Goal: Register for event/course: Sign up to attend an event or enroll in a course

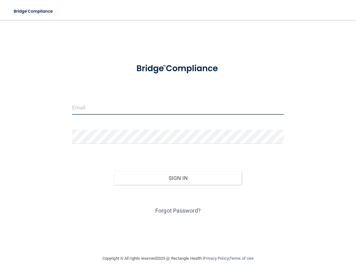
click at [85, 109] on input "email" at bounding box center [177, 108] width 211 height 14
type input "[PERSON_NAME][EMAIL_ADDRESS][PERSON_NAME][DOMAIN_NAME]"
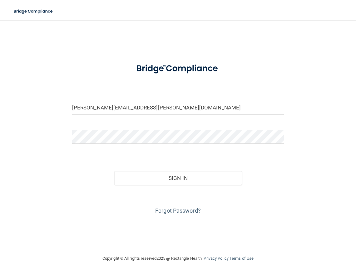
click at [285, 138] on div at bounding box center [177, 139] width 221 height 19
click at [208, 179] on button "Sign In" at bounding box center [177, 178] width 127 height 14
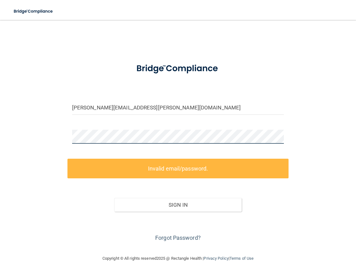
click at [53, 138] on div "jamie.payne@supersmiles4kids.com Invalid email/password. You don't have permiss…" at bounding box center [177, 137] width 331 height 222
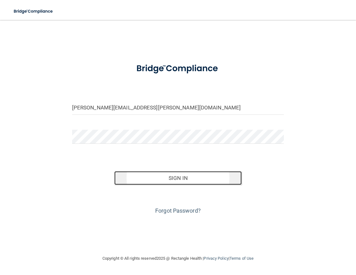
click at [183, 177] on button "Sign In" at bounding box center [177, 178] width 127 height 14
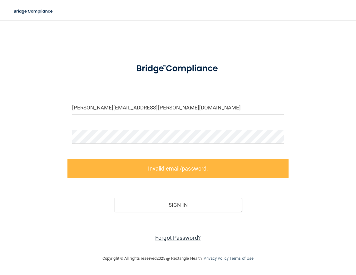
click at [172, 237] on link "Forgot Password?" at bounding box center [178, 238] width 46 height 7
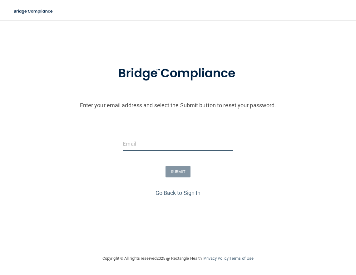
click at [134, 144] on input "email" at bounding box center [178, 144] width 110 height 14
type input "[PERSON_NAME][EMAIL_ADDRESS][PERSON_NAME][DOMAIN_NAME]"
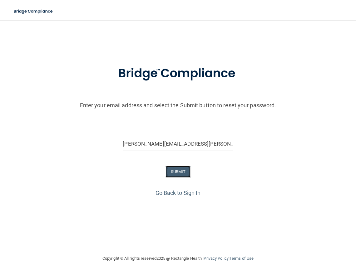
click at [184, 173] on button "SUBMIT" at bounding box center [177, 172] width 25 height 12
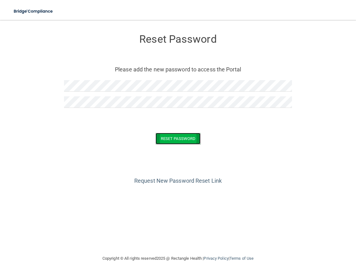
click at [173, 138] on button "Reset Password" at bounding box center [177, 139] width 45 height 12
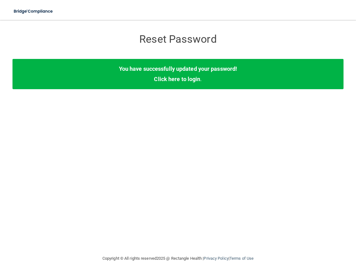
click at [185, 75] on div "You have successfully updated your password! Click here to login ." at bounding box center [177, 74] width 331 height 30
click at [170, 80] on link "Click here to login" at bounding box center [177, 79] width 46 height 7
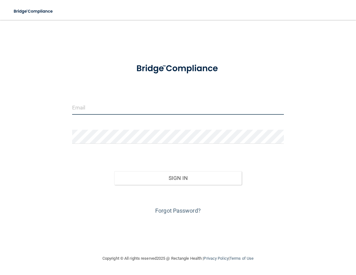
type input "[PERSON_NAME][EMAIL_ADDRESS][PERSON_NAME][DOMAIN_NAME]"
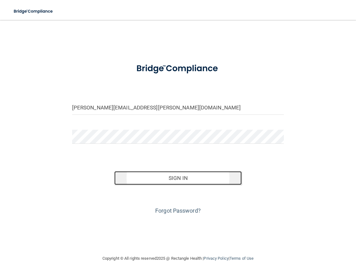
click at [192, 180] on button "Sign In" at bounding box center [177, 178] width 127 height 14
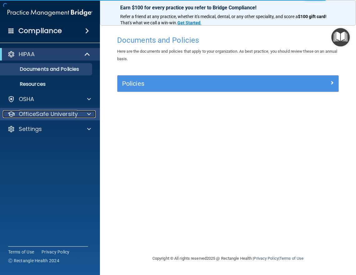
click at [70, 113] on p "OfficeSafe University" at bounding box center [48, 113] width 59 height 7
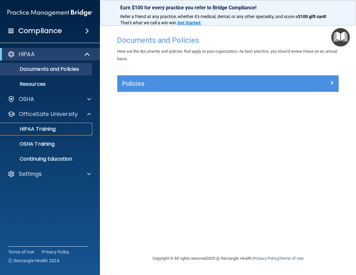
click at [44, 128] on p "HIPAA Training" at bounding box center [29, 129] width 51 height 6
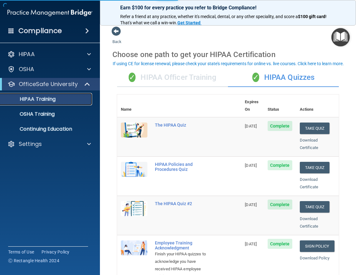
click at [43, 99] on p "HIPAA Training" at bounding box center [29, 99] width 51 height 6
click at [307, 123] on button "Take Quiz" at bounding box center [314, 129] width 30 height 12
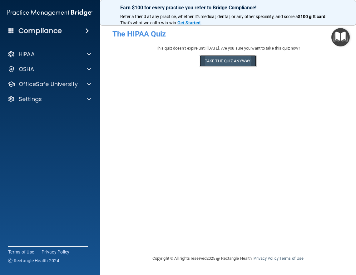
click at [220, 60] on button "Take the quiz anyway!" at bounding box center [227, 61] width 57 height 12
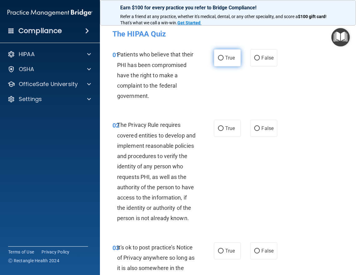
click at [218, 57] on input "True" at bounding box center [221, 58] width 6 height 5
radio input "true"
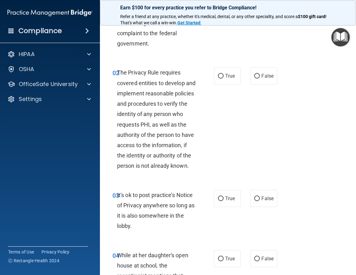
scroll to position [62, 0]
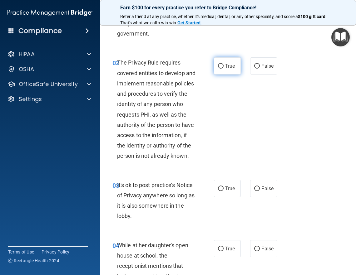
click at [215, 65] on label "True" at bounding box center [227, 65] width 27 height 17
click at [218, 65] on input "True" at bounding box center [221, 66] width 6 height 5
radio input "true"
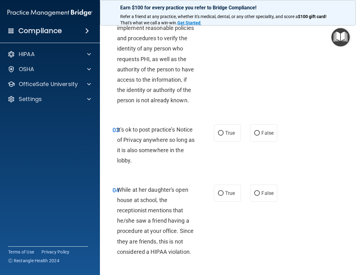
scroll to position [125, 0]
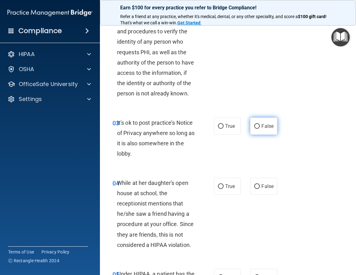
click at [254, 129] on input "False" at bounding box center [257, 126] width 6 height 5
radio input "true"
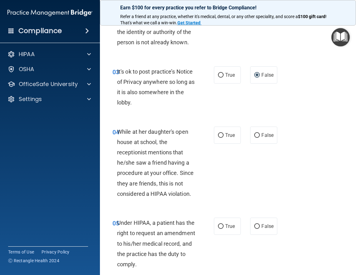
scroll to position [187, 0]
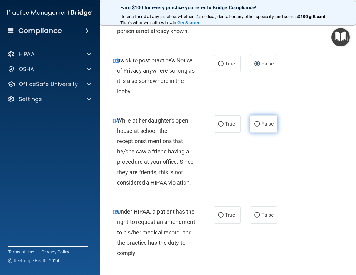
click at [254, 127] on input "False" at bounding box center [257, 124] width 6 height 5
radio input "true"
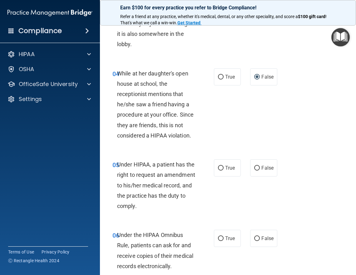
scroll to position [250, 0]
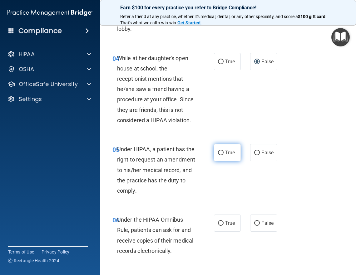
click at [218, 155] on input "True" at bounding box center [221, 153] width 6 height 5
radio input "true"
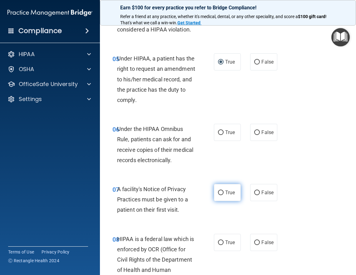
scroll to position [343, 0]
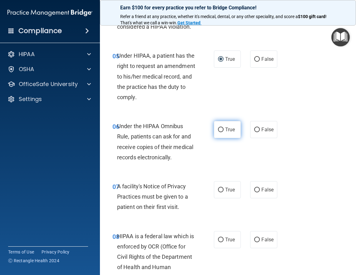
click at [218, 132] on input "True" at bounding box center [221, 130] width 6 height 5
radio input "true"
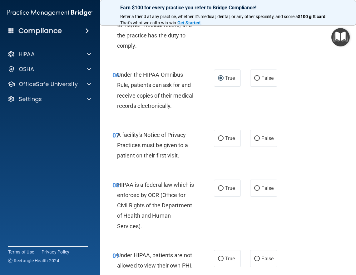
scroll to position [405, 0]
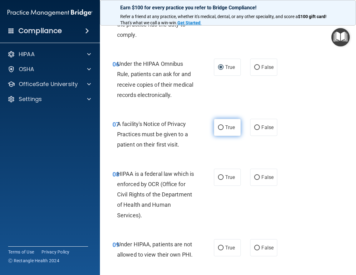
click at [219, 130] on input "True" at bounding box center [221, 127] width 6 height 5
radio input "true"
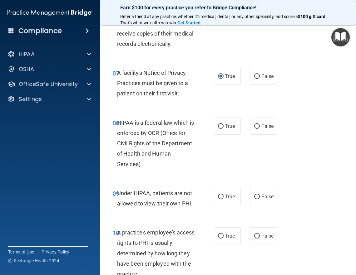
scroll to position [468, 0]
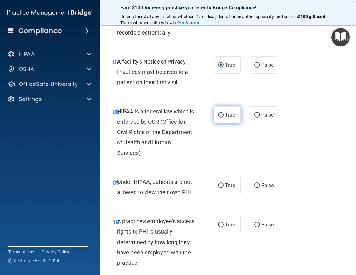
click at [219, 118] on input "True" at bounding box center [221, 115] width 6 height 5
radio input "true"
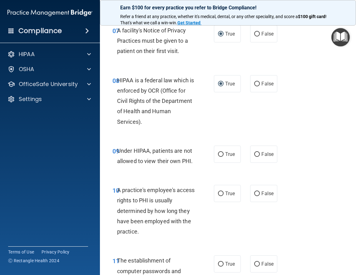
scroll to position [530, 0]
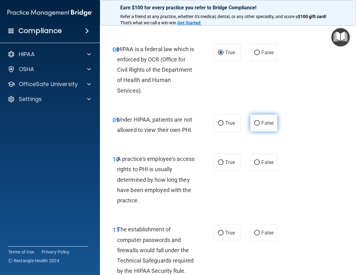
click at [254, 126] on input "False" at bounding box center [257, 123] width 6 height 5
radio input "true"
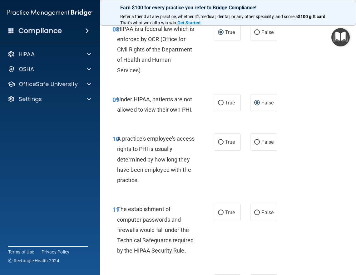
scroll to position [561, 0]
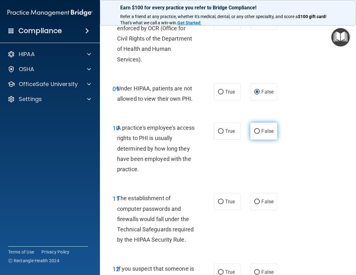
click at [254, 134] on input "False" at bounding box center [257, 131] width 6 height 5
radio input "true"
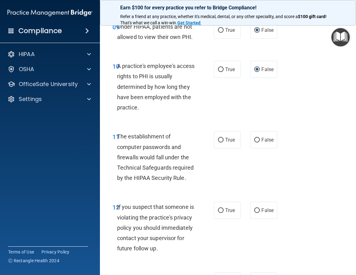
scroll to position [624, 0]
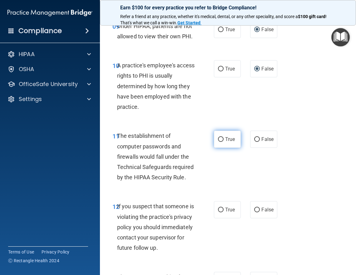
click at [219, 142] on input "True" at bounding box center [221, 139] width 6 height 5
radio input "true"
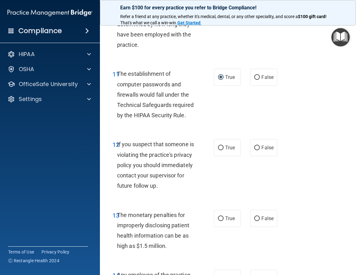
scroll to position [686, 0]
click at [218, 150] on input "True" at bounding box center [221, 147] width 6 height 5
radio input "true"
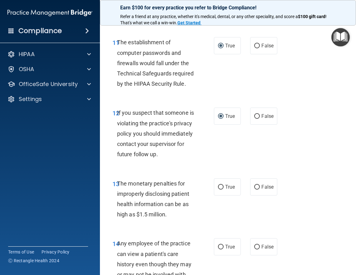
scroll to position [749, 0]
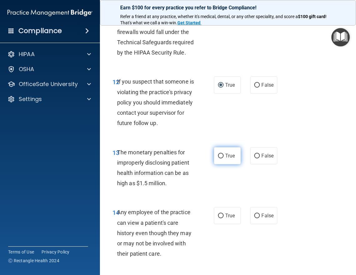
click at [219, 158] on input "True" at bounding box center [221, 156] width 6 height 5
radio input "true"
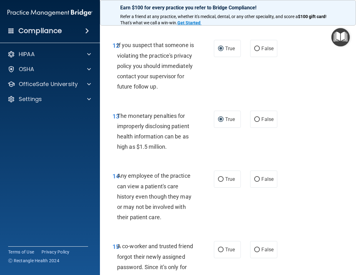
scroll to position [811, 0]
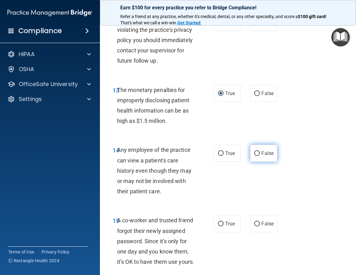
click at [256, 156] on input "False" at bounding box center [257, 153] width 6 height 5
radio input "true"
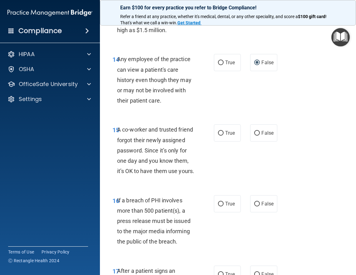
scroll to position [905, 0]
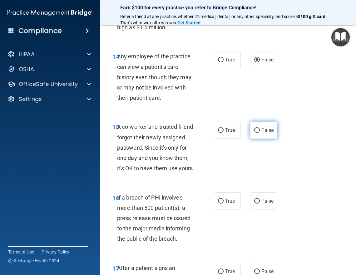
click at [255, 133] on input "False" at bounding box center [257, 130] width 6 height 5
radio input "true"
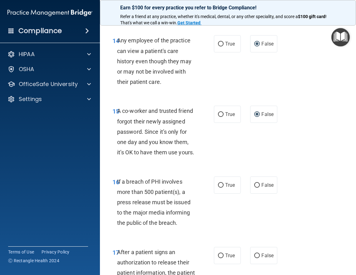
scroll to position [967, 0]
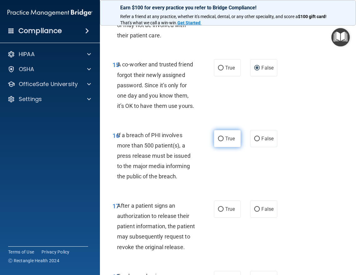
click at [218, 141] on input "True" at bounding box center [221, 139] width 6 height 5
radio input "true"
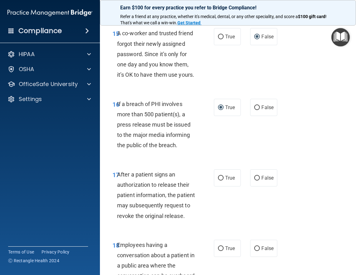
scroll to position [1029, 0]
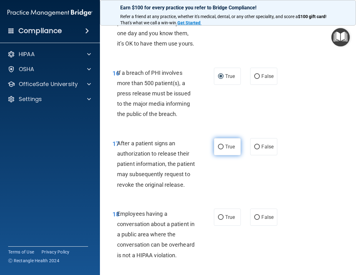
click at [220, 149] on input "True" at bounding box center [221, 147] width 6 height 5
radio input "true"
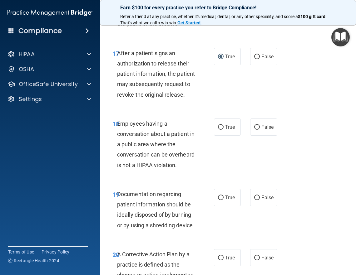
scroll to position [1123, 0]
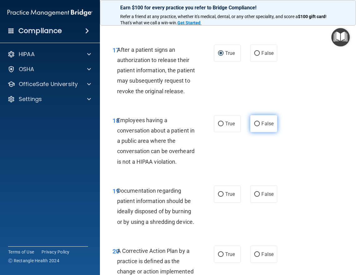
click at [255, 126] on input "False" at bounding box center [257, 124] width 6 height 5
radio input "true"
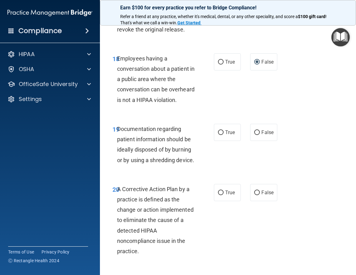
scroll to position [1185, 0]
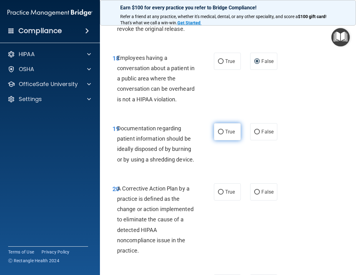
click at [218, 134] on input "True" at bounding box center [221, 132] width 6 height 5
radio input "true"
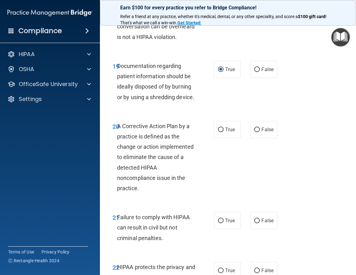
scroll to position [1279, 0]
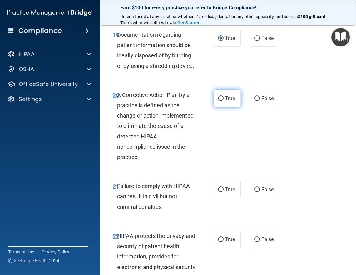
click at [219, 101] on input "True" at bounding box center [221, 98] width 6 height 5
radio input "true"
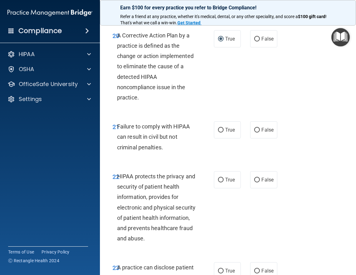
scroll to position [1341, 0]
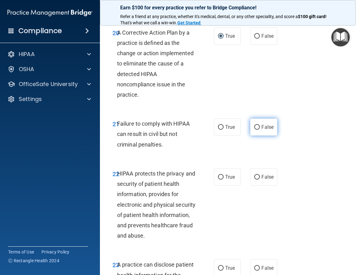
click at [254, 130] on input "False" at bounding box center [257, 127] width 6 height 5
radio input "true"
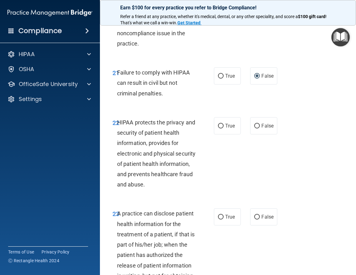
scroll to position [1404, 0]
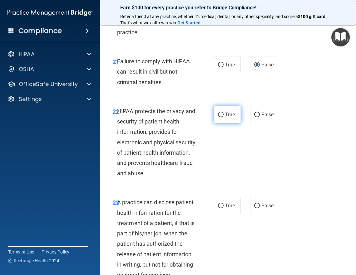
click at [221, 123] on label "True" at bounding box center [227, 114] width 27 height 17
click at [221, 117] on input "True" at bounding box center [221, 115] width 6 height 5
radio input "true"
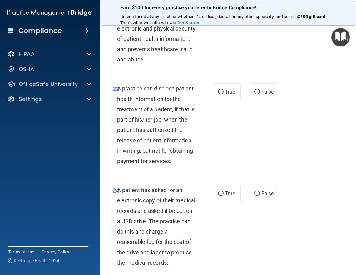
scroll to position [1528, 0]
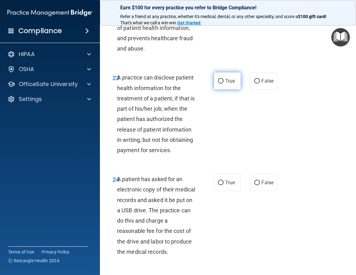
click at [218, 84] on input "True" at bounding box center [221, 81] width 6 height 5
radio input "true"
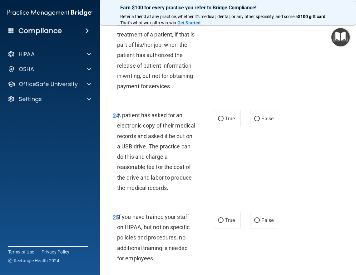
scroll to position [1622, 0]
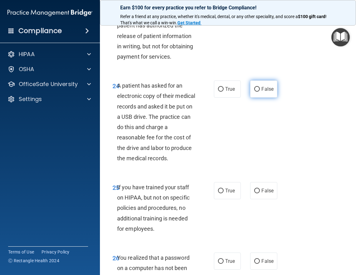
click at [255, 92] on input "False" at bounding box center [257, 89] width 6 height 5
radio input "true"
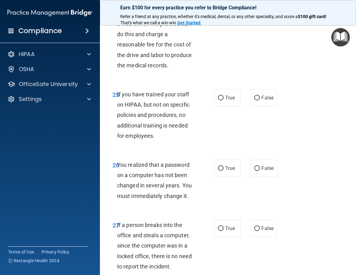
scroll to position [1715, 0]
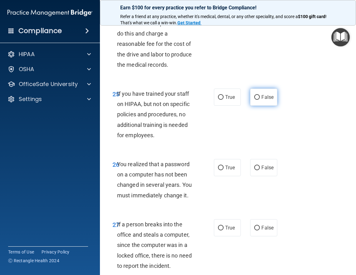
click at [256, 100] on input "False" at bounding box center [257, 97] width 6 height 5
radio input "true"
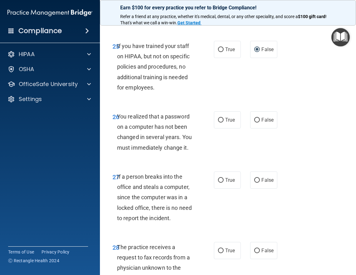
scroll to position [1778, 0]
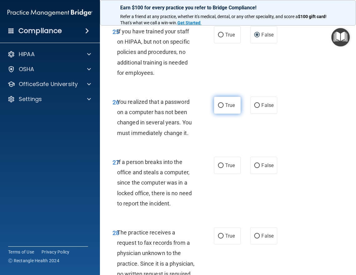
click at [218, 108] on input "True" at bounding box center [221, 105] width 6 height 5
radio input "true"
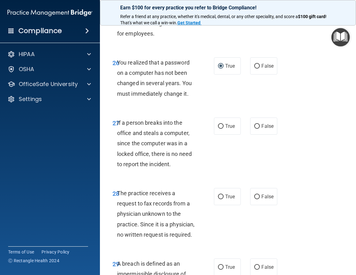
scroll to position [1840, 0]
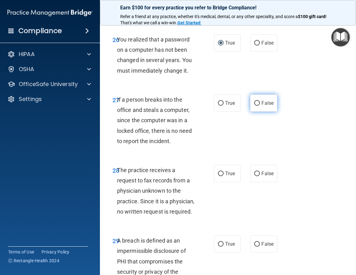
click at [257, 112] on label "False" at bounding box center [263, 103] width 27 height 17
click at [257, 106] on input "False" at bounding box center [257, 103] width 6 height 5
radio input "true"
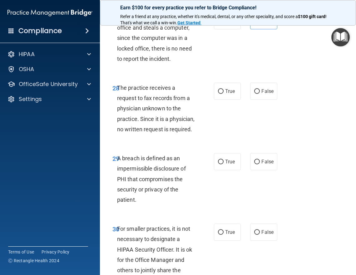
scroll to position [1934, 0]
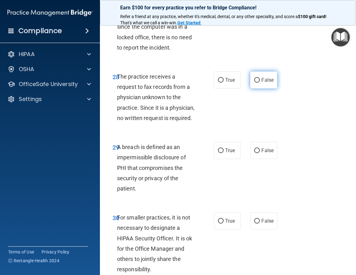
click at [254, 83] on input "False" at bounding box center [257, 80] width 6 height 5
radio input "true"
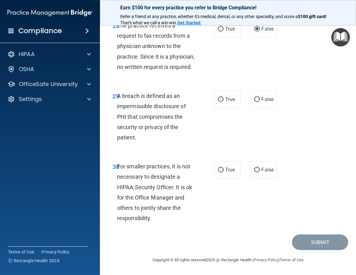
scroll to position [1996, 0]
click at [219, 102] on input "True" at bounding box center [221, 99] width 6 height 5
radio input "true"
click at [256, 172] on input "False" at bounding box center [257, 170] width 6 height 5
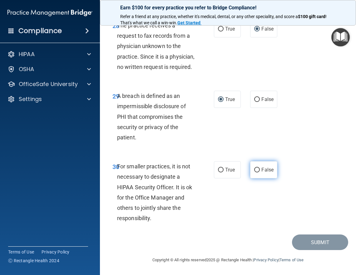
radio input "true"
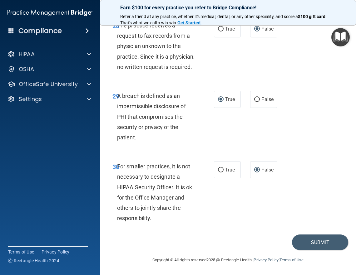
scroll to position [2088, 0]
click at [305, 238] on button "Submit" at bounding box center [320, 243] width 56 height 16
click at [304, 242] on button "Submit" at bounding box center [320, 243] width 56 height 16
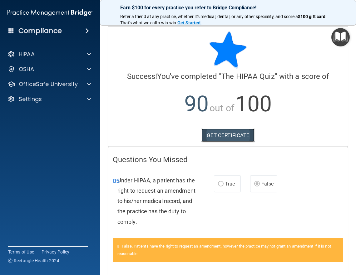
click at [220, 135] on link "GET CERTIFICATE" at bounding box center [227, 136] width 53 height 14
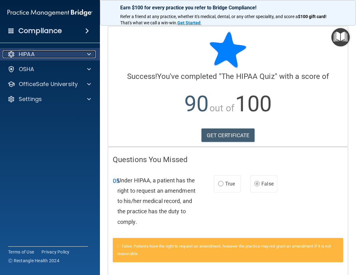
click at [35, 53] on div "HIPAA" at bounding box center [41, 54] width 77 height 7
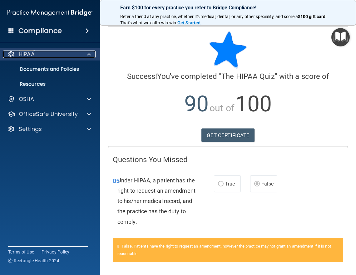
click at [38, 53] on div "HIPAA" at bounding box center [41, 54] width 77 height 7
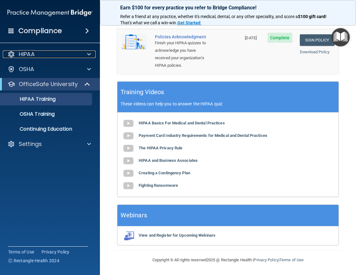
scroll to position [107, 0]
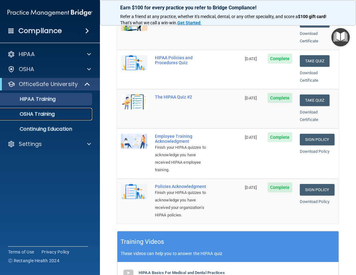
click at [33, 114] on p "OSHA Training" at bounding box center [29, 114] width 51 height 6
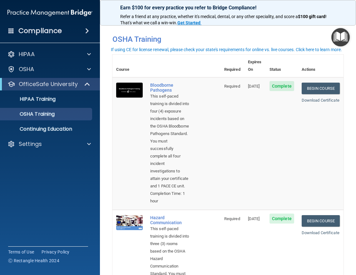
click at [274, 81] on span "Complete" at bounding box center [281, 86] width 25 height 10
click at [315, 98] on link "Download Certificate" at bounding box center [320, 100] width 38 height 5
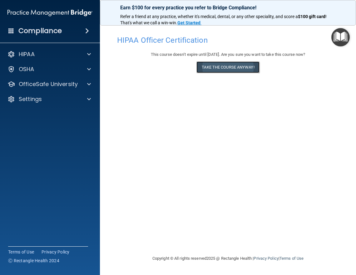
click at [227, 66] on button "Take the course anyway!" at bounding box center [227, 67] width 63 height 12
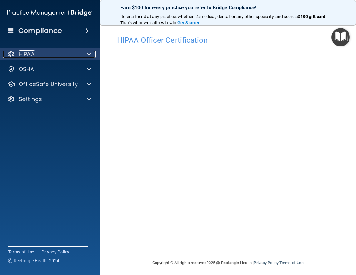
click at [87, 54] on span at bounding box center [89, 54] width 4 height 7
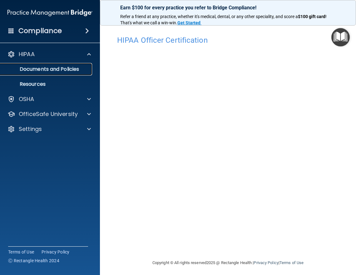
click at [44, 68] on p "Documents and Policies" at bounding box center [46, 69] width 85 height 6
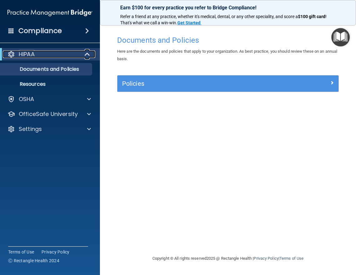
click at [40, 56] on div "HIPAA" at bounding box center [41, 54] width 77 height 7
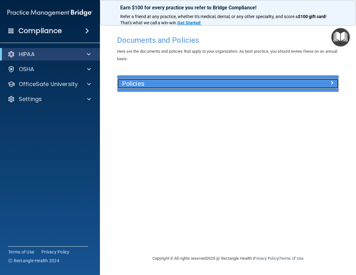
click at [157, 85] on h5 "Policies" at bounding box center [200, 83] width 156 height 7
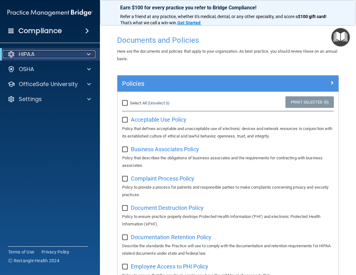
click at [36, 54] on div "HIPAA" at bounding box center [41, 54] width 77 height 7
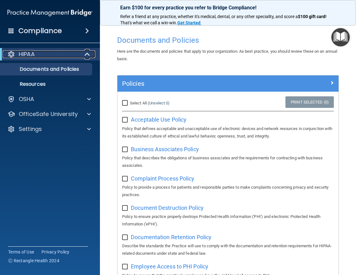
click at [36, 54] on div "HIPAA" at bounding box center [41, 54] width 77 height 7
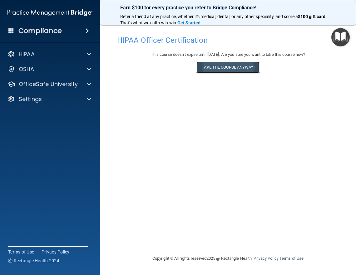
click at [230, 66] on button "Take the course anyway!" at bounding box center [227, 67] width 63 height 12
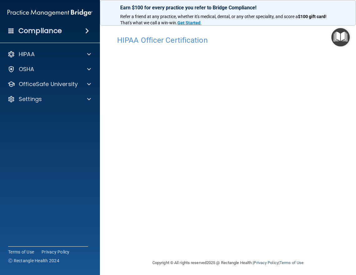
click at [342, 36] on img "Open Resource Center" at bounding box center [340, 37] width 18 height 18
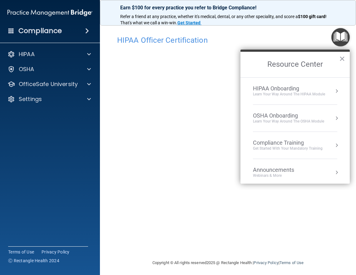
click at [333, 145] on button "Resource Center" at bounding box center [336, 145] width 6 height 6
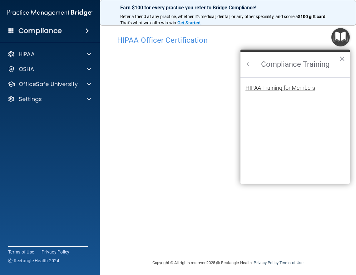
click at [280, 87] on div "HIPAA Training for Members" at bounding box center [280, 88] width 70 height 6
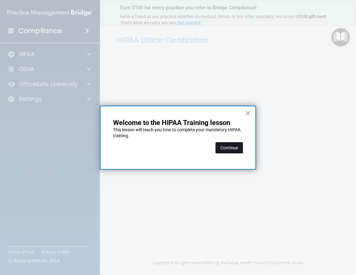
click at [235, 147] on button "Continue" at bounding box center [228, 147] width 27 height 11
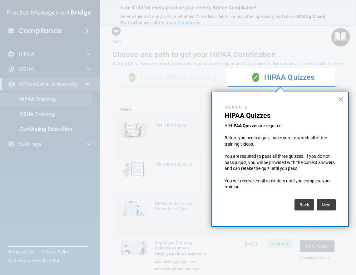
click at [342, 98] on button "×" at bounding box center [340, 99] width 6 height 10
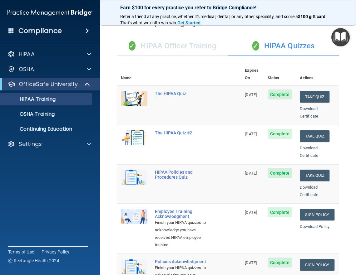
scroll to position [31, 0]
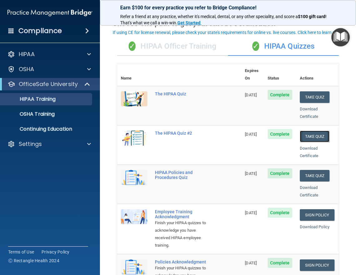
click at [308, 131] on button "Take Quiz" at bounding box center [314, 137] width 30 height 12
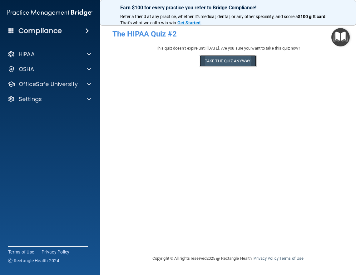
click at [231, 61] on button "Take the quiz anyway!" at bounding box center [227, 61] width 57 height 12
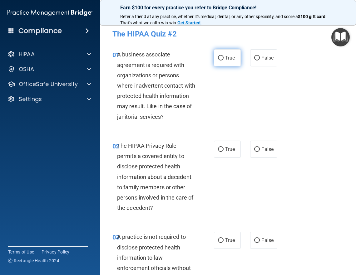
click at [218, 56] on input "True" at bounding box center [221, 58] width 6 height 5
radio input "true"
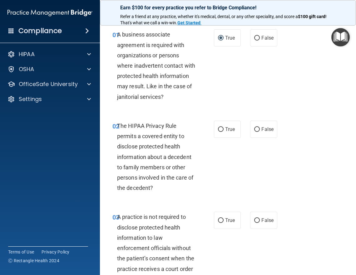
scroll to position [31, 0]
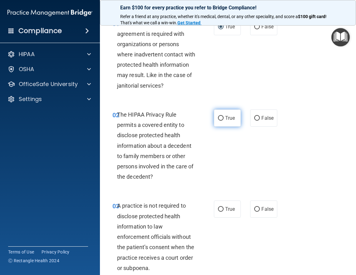
click at [220, 118] on input "True" at bounding box center [221, 118] width 6 height 5
radio input "true"
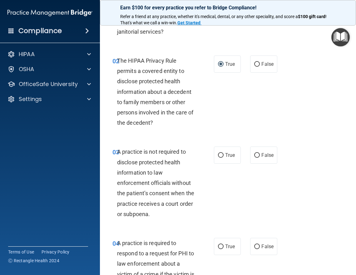
scroll to position [94, 0]
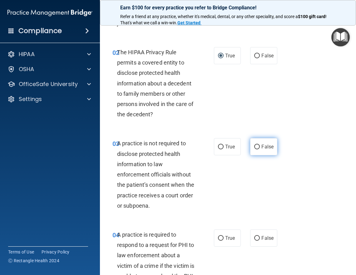
click at [254, 148] on input "False" at bounding box center [257, 147] width 6 height 5
radio input "true"
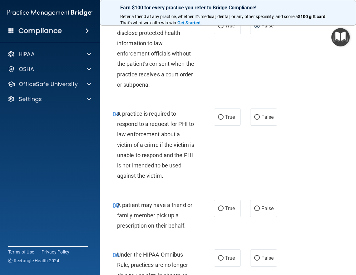
scroll to position [218, 0]
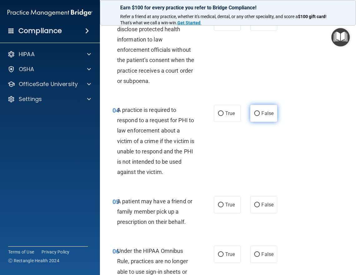
click at [254, 114] on input "False" at bounding box center [257, 113] width 6 height 5
radio input "true"
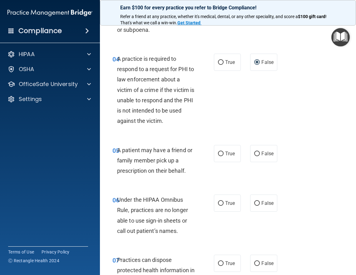
scroll to position [281, 0]
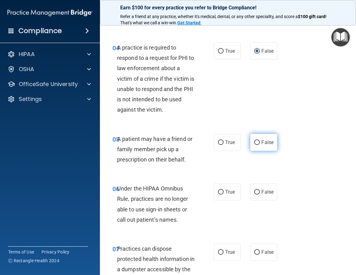
click at [255, 140] on input "False" at bounding box center [257, 142] width 6 height 5
radio input "true"
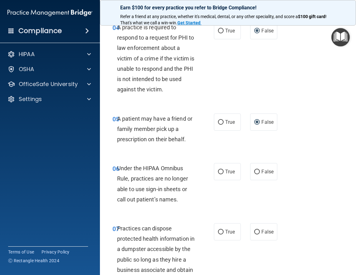
scroll to position [312, 0]
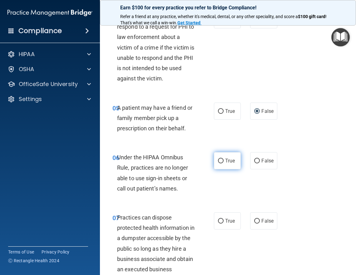
click at [218, 161] on input "True" at bounding box center [221, 161] width 6 height 5
radio input "true"
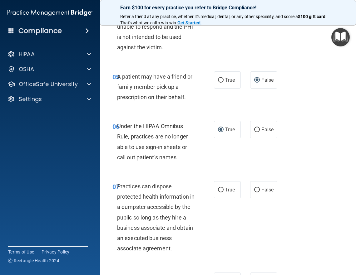
scroll to position [374, 0]
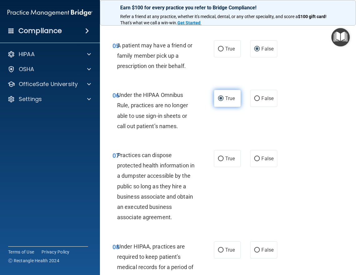
click at [218, 97] on input "True" at bounding box center [221, 98] width 6 height 5
click at [255, 99] on input "False" at bounding box center [257, 98] width 6 height 5
radio input "true"
radio input "false"
click at [254, 158] on input "False" at bounding box center [257, 159] width 6 height 5
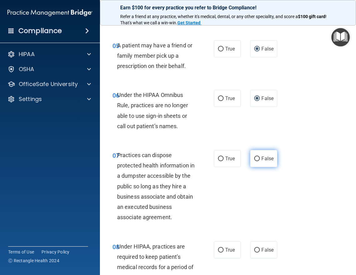
radio input "true"
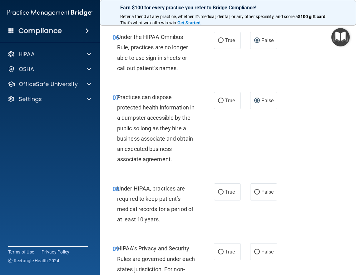
scroll to position [437, 0]
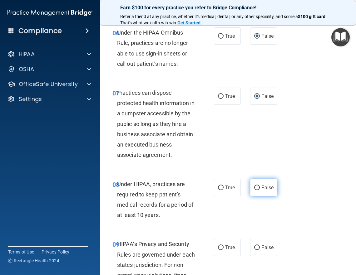
click at [255, 188] on input "False" at bounding box center [257, 188] width 6 height 5
radio input "true"
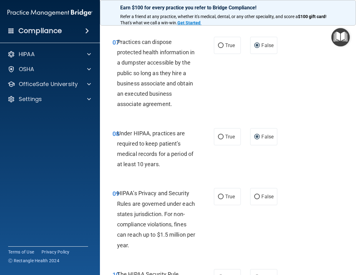
scroll to position [499, 0]
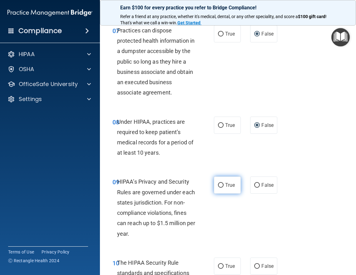
click at [218, 185] on input "True" at bounding box center [221, 185] width 6 height 5
radio input "true"
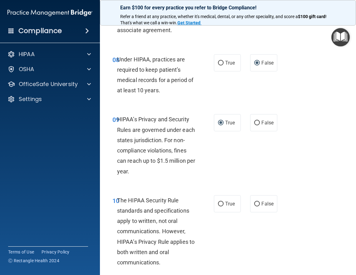
scroll to position [593, 0]
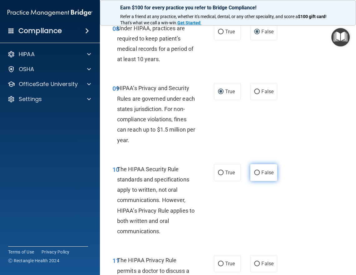
click at [255, 171] on input "False" at bounding box center [257, 173] width 6 height 5
radio input "true"
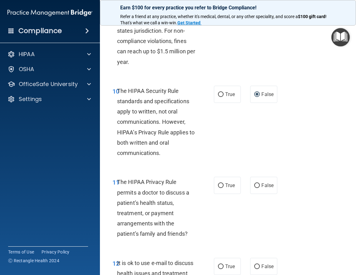
scroll to position [686, 0]
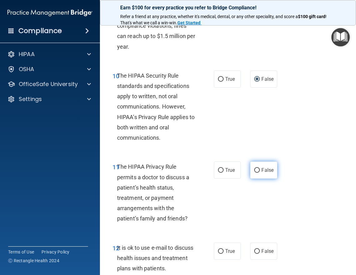
click at [255, 171] on input "False" at bounding box center [257, 170] width 6 height 5
radio input "true"
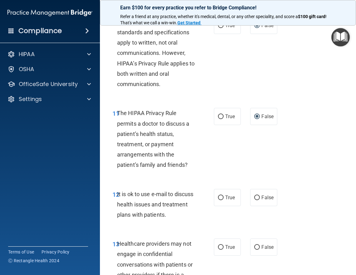
scroll to position [749, 0]
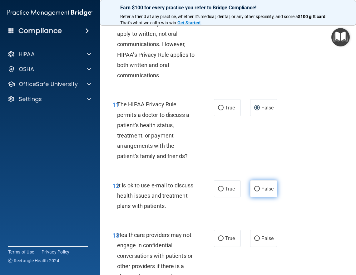
click at [255, 189] on input "False" at bounding box center [257, 189] width 6 height 5
radio input "true"
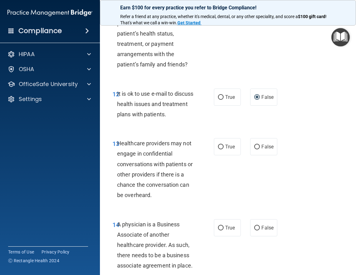
scroll to position [842, 0]
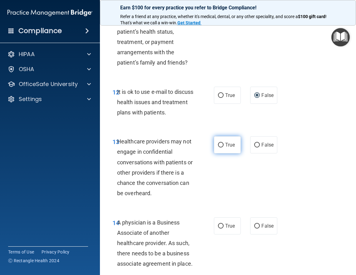
click at [220, 145] on input "True" at bounding box center [221, 145] width 6 height 5
radio input "true"
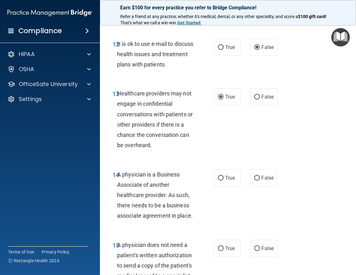
scroll to position [905, 0]
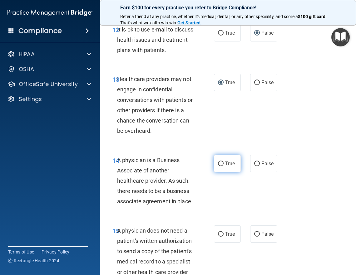
click at [218, 163] on input "True" at bounding box center [221, 164] width 6 height 5
radio input "true"
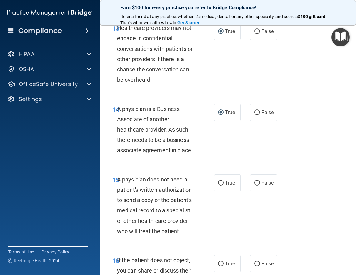
scroll to position [967, 0]
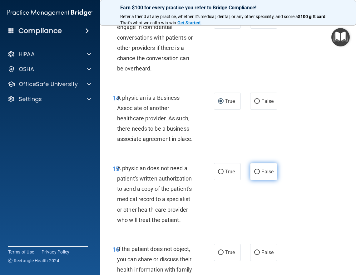
click at [254, 172] on input "False" at bounding box center [257, 172] width 6 height 5
radio input "true"
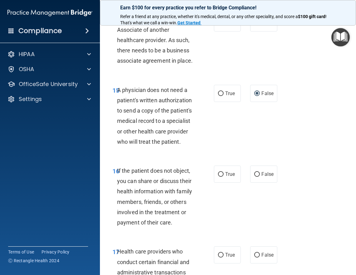
scroll to position [1060, 0]
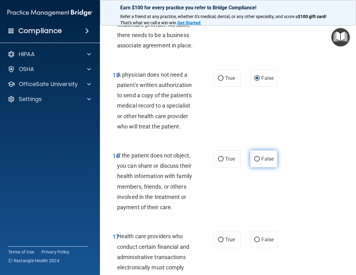
click at [255, 159] on input "False" at bounding box center [257, 159] width 6 height 5
radio input "true"
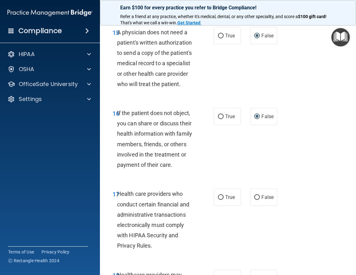
scroll to position [1123, 0]
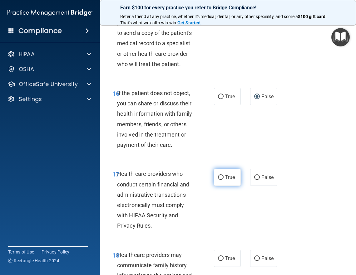
click at [218, 178] on input "True" at bounding box center [221, 177] width 6 height 5
radio input "true"
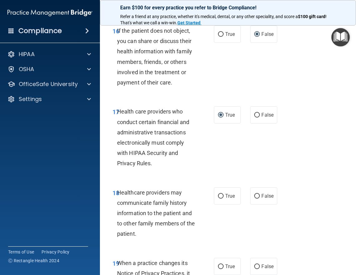
scroll to position [1216, 0]
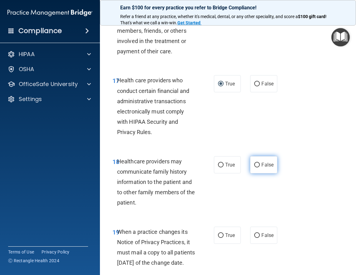
click at [255, 165] on input "False" at bounding box center [257, 165] width 6 height 5
radio input "true"
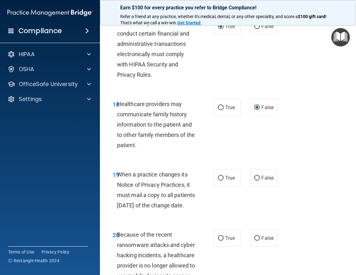
scroll to position [1279, 0]
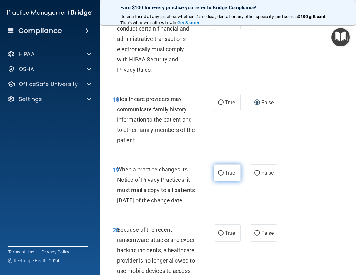
click at [218, 172] on input "True" at bounding box center [221, 173] width 6 height 5
radio input "true"
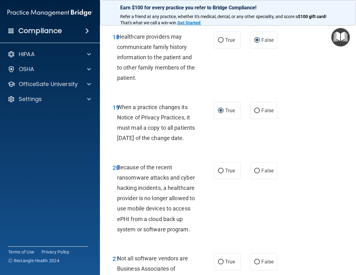
scroll to position [1372, 0]
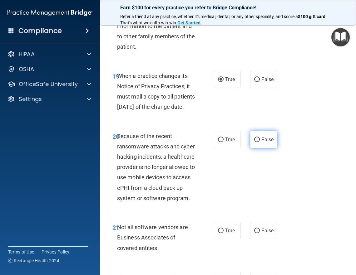
click at [254, 142] on input "False" at bounding box center [257, 140] width 6 height 5
radio input "true"
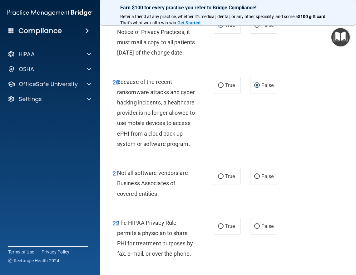
scroll to position [1435, 0]
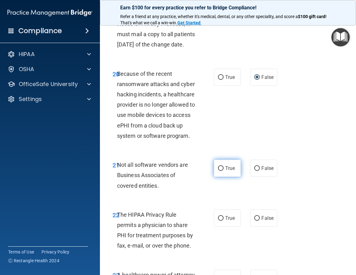
click at [221, 171] on input "True" at bounding box center [221, 168] width 6 height 5
radio input "true"
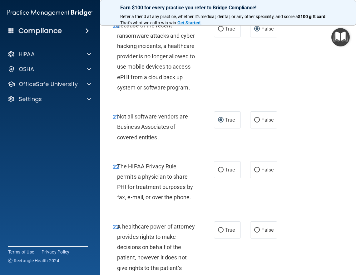
scroll to position [1497, 0]
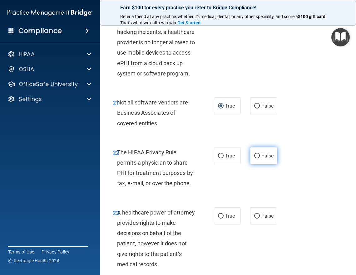
click at [255, 158] on input "False" at bounding box center [257, 156] width 6 height 5
radio input "true"
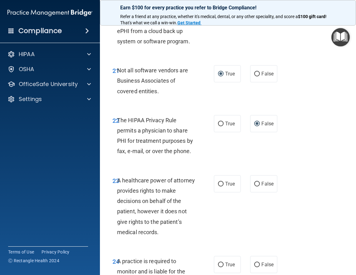
scroll to position [1560, 0]
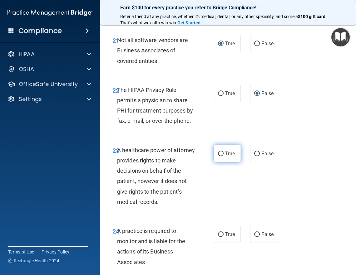
click at [219, 156] on input "True" at bounding box center [221, 154] width 6 height 5
radio input "true"
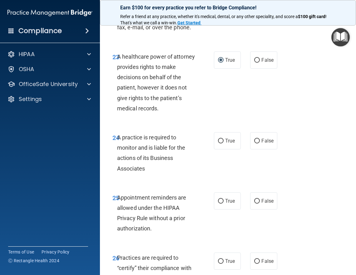
scroll to position [1684, 0]
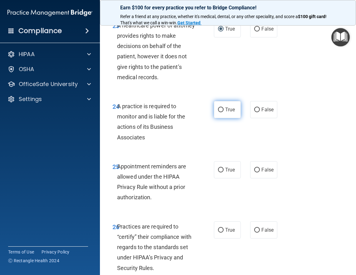
click at [218, 112] on input "True" at bounding box center [221, 110] width 6 height 5
radio input "true"
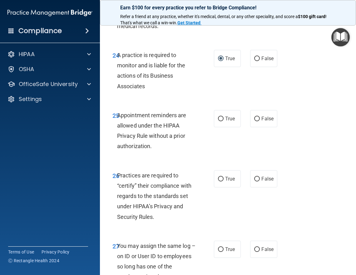
scroll to position [1747, 0]
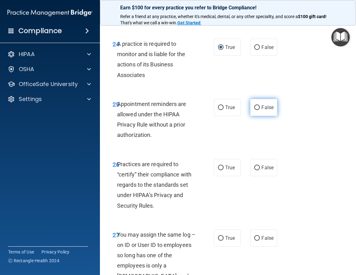
click at [256, 110] on input "False" at bounding box center [257, 107] width 6 height 5
radio input "true"
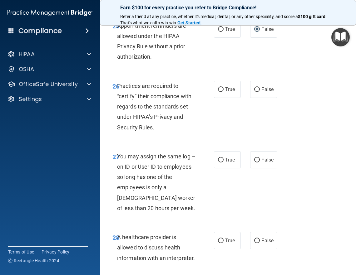
scroll to position [1840, 0]
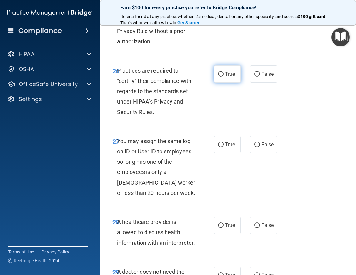
click at [218, 77] on input "True" at bounding box center [221, 74] width 6 height 5
radio input "true"
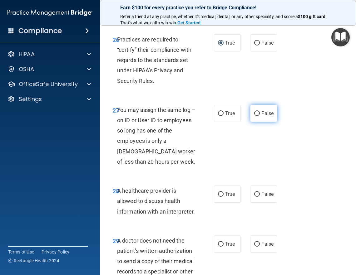
click at [255, 116] on input "False" at bounding box center [257, 113] width 6 height 5
radio input "true"
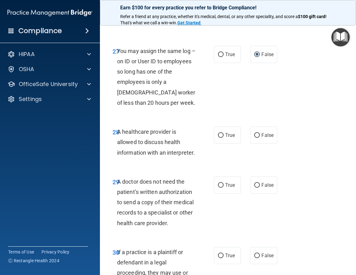
scroll to position [1934, 0]
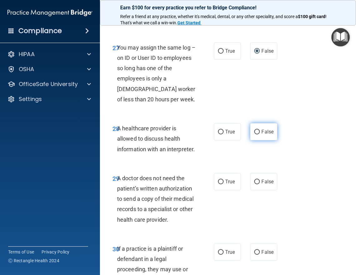
click at [256, 134] on input "False" at bounding box center [257, 132] width 6 height 5
radio input "true"
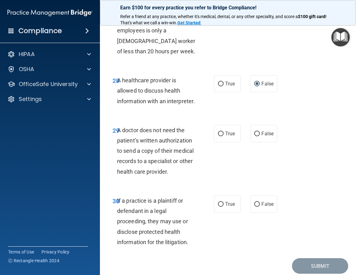
scroll to position [1996, 0]
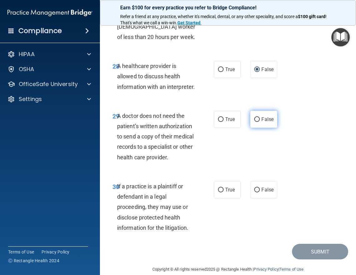
click at [256, 128] on label "False" at bounding box center [263, 119] width 27 height 17
click at [256, 122] on input "False" at bounding box center [257, 119] width 6 height 5
radio input "true"
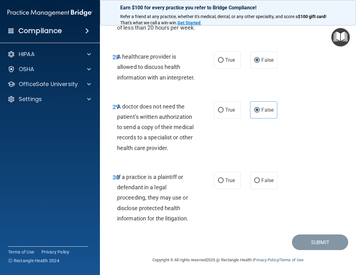
scroll to position [2037, 0]
click at [218, 180] on input "True" at bounding box center [221, 180] width 6 height 5
radio input "true"
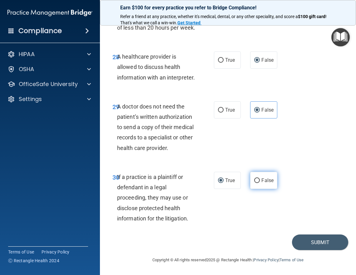
click at [257, 181] on label "False" at bounding box center [263, 180] width 27 height 17
click at [257, 181] on input "False" at bounding box center [257, 180] width 6 height 5
radio input "true"
radio input "false"
click at [318, 243] on button "Submit" at bounding box center [320, 243] width 56 height 16
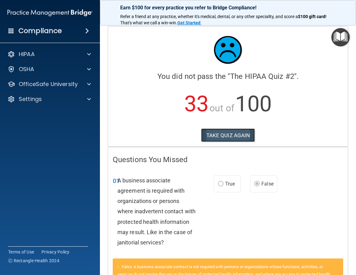
click at [226, 136] on button "TAKE QUIZ AGAIN" at bounding box center [228, 136] width 54 height 14
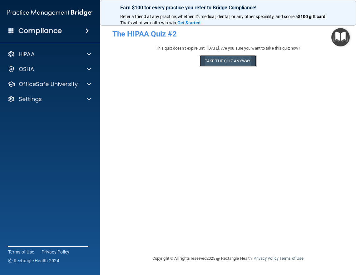
click at [218, 63] on button "Take the quiz anyway!" at bounding box center [227, 61] width 57 height 12
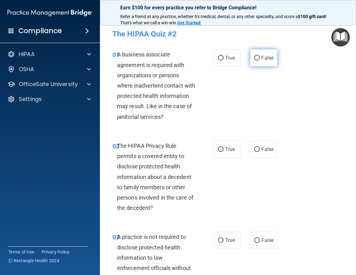
click at [254, 58] on input "False" at bounding box center [257, 58] width 6 height 5
radio input "true"
click at [255, 148] on input "False" at bounding box center [257, 149] width 6 height 5
radio input "true"
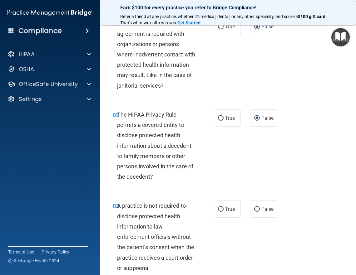
scroll to position [62, 0]
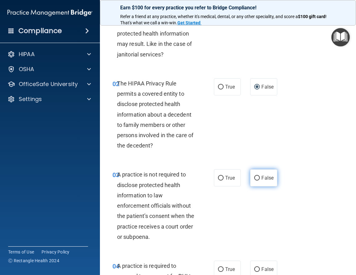
click at [254, 178] on input "False" at bounding box center [257, 178] width 6 height 5
radio input "true"
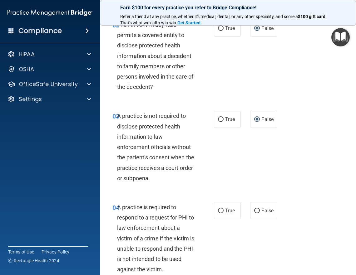
scroll to position [125, 0]
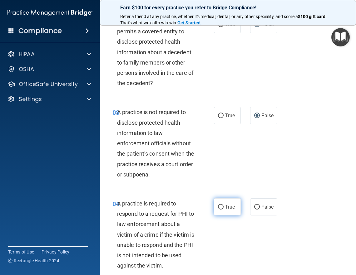
click at [219, 206] on input "True" at bounding box center [221, 207] width 6 height 5
radio input "true"
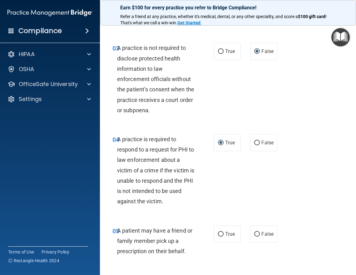
scroll to position [250, 0]
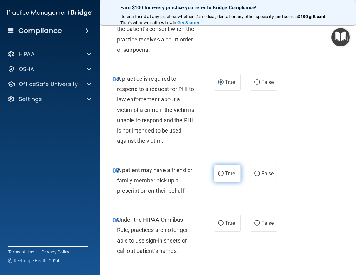
click at [218, 172] on input "True" at bounding box center [221, 174] width 6 height 5
radio input "true"
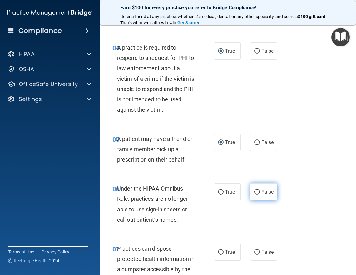
click at [254, 192] on input "False" at bounding box center [257, 192] width 6 height 5
radio input "true"
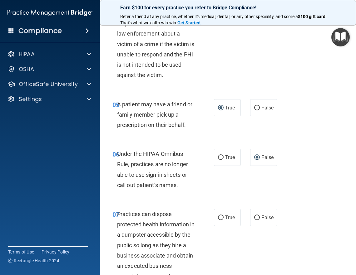
scroll to position [343, 0]
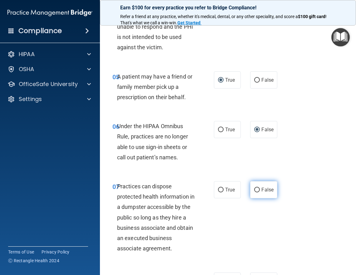
click at [255, 190] on input "False" at bounding box center [257, 190] width 6 height 5
radio input "true"
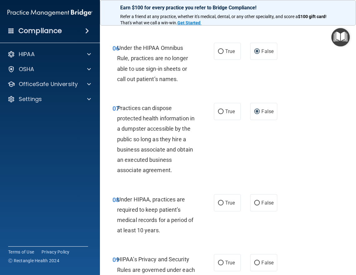
scroll to position [437, 0]
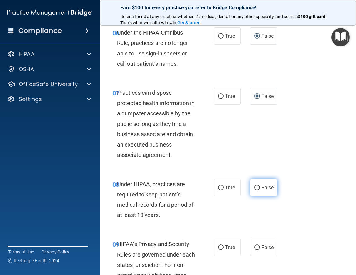
click at [254, 189] on input "False" at bounding box center [257, 188] width 6 height 5
radio input "true"
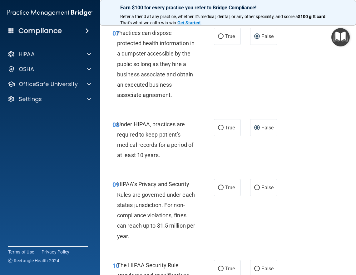
scroll to position [499, 0]
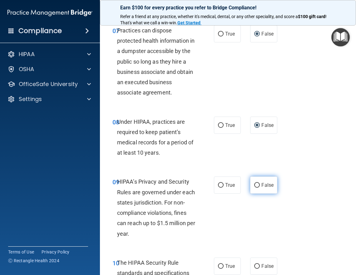
click at [254, 185] on input "False" at bounding box center [257, 185] width 6 height 5
radio input "true"
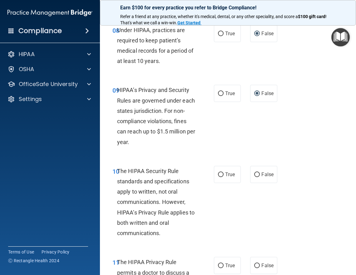
scroll to position [593, 0]
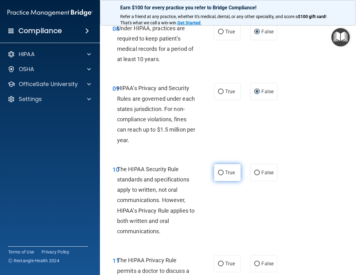
click at [218, 173] on input "True" at bounding box center [221, 173] width 6 height 5
radio input "true"
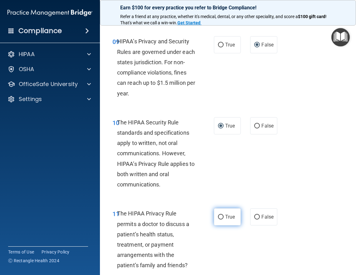
scroll to position [655, 0]
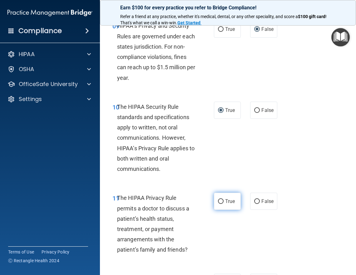
click at [220, 201] on input "True" at bounding box center [221, 201] width 6 height 5
radio input "true"
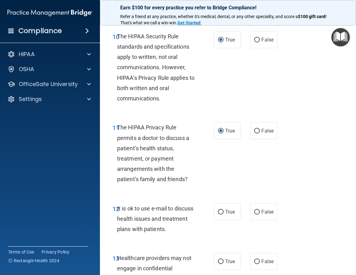
scroll to position [749, 0]
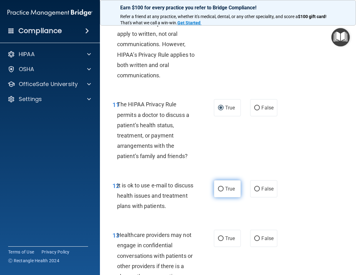
click at [219, 189] on input "True" at bounding box center [221, 189] width 6 height 5
radio input "true"
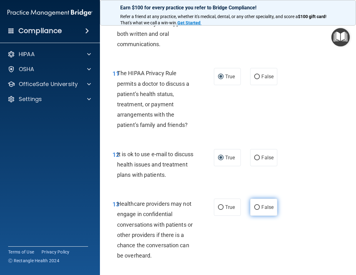
click at [254, 207] on input "False" at bounding box center [257, 207] width 6 height 5
radio input "true"
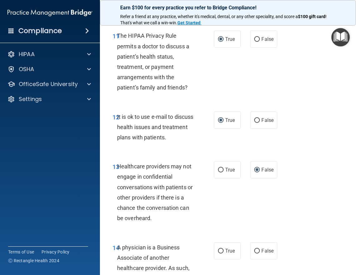
scroll to position [842, 0]
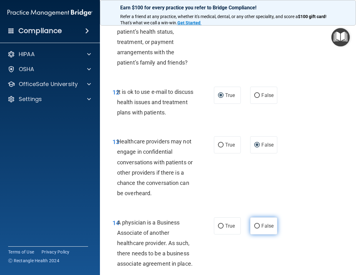
click at [255, 225] on input "False" at bounding box center [257, 226] width 6 height 5
radio input "true"
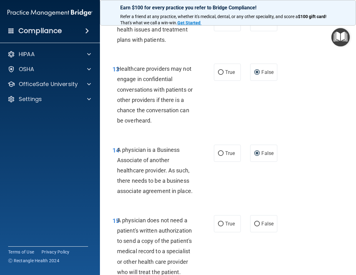
scroll to position [936, 0]
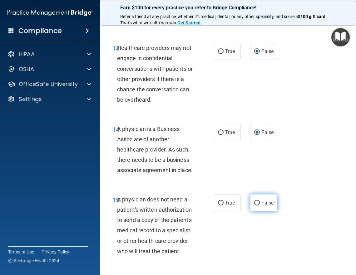
click at [255, 203] on input "False" at bounding box center [257, 203] width 6 height 5
radio input "true"
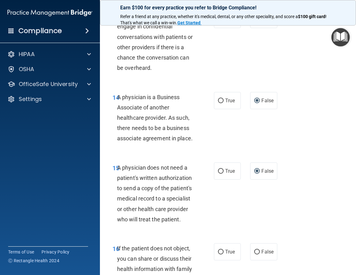
scroll to position [1029, 0]
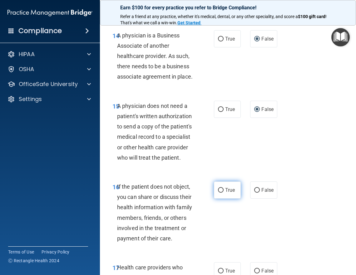
click at [218, 191] on input "True" at bounding box center [221, 190] width 6 height 5
radio input "true"
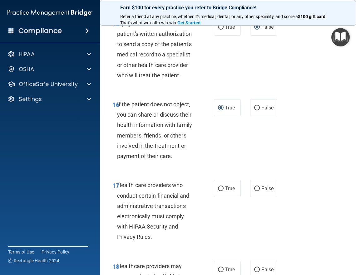
scroll to position [1123, 0]
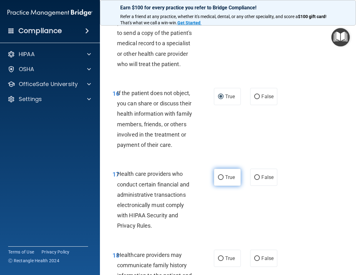
click at [218, 177] on input "True" at bounding box center [221, 177] width 6 height 5
radio input "true"
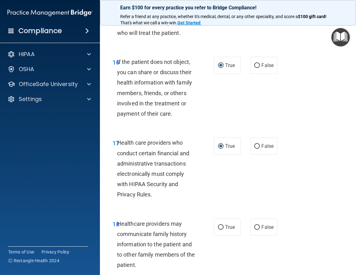
scroll to position [1185, 0]
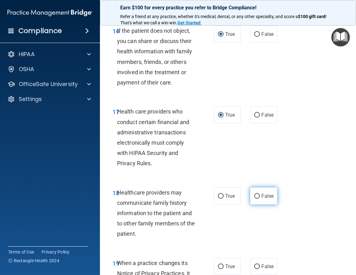
click at [255, 196] on input "False" at bounding box center [257, 196] width 6 height 5
radio input "true"
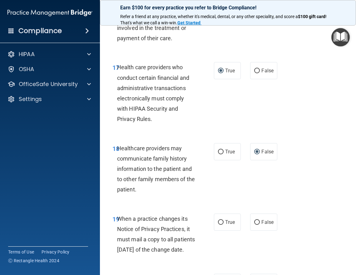
scroll to position [1248, 0]
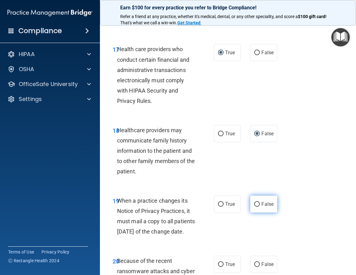
click at [254, 204] on input "False" at bounding box center [257, 204] width 6 height 5
radio input "true"
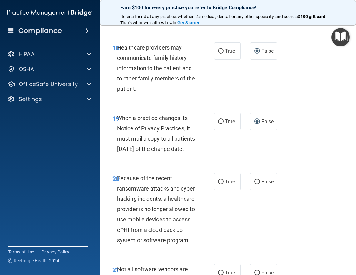
scroll to position [1341, 0]
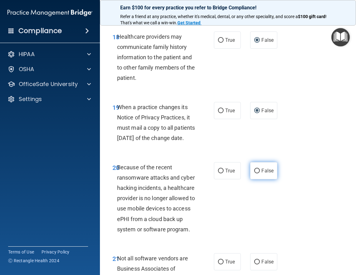
click at [254, 173] on input "False" at bounding box center [257, 171] width 6 height 5
radio input "true"
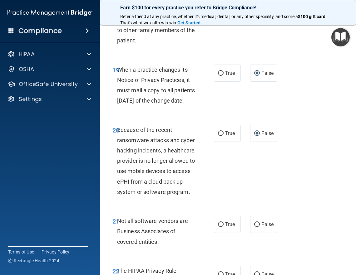
scroll to position [1404, 0]
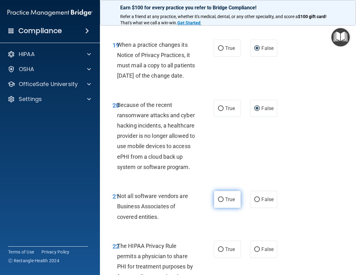
click at [218, 202] on input "True" at bounding box center [221, 199] width 6 height 5
radio input "true"
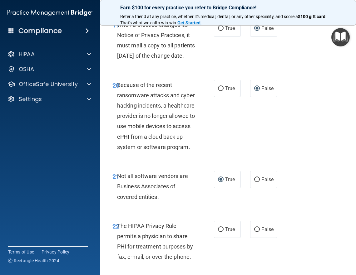
scroll to position [1435, 0]
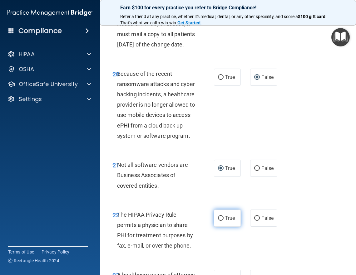
click at [218, 221] on input "True" at bounding box center [221, 218] width 6 height 5
radio input "true"
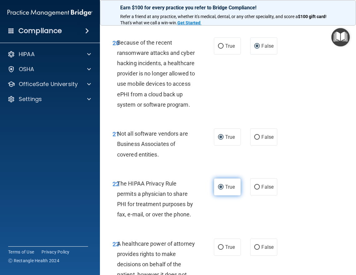
scroll to position [1497, 0]
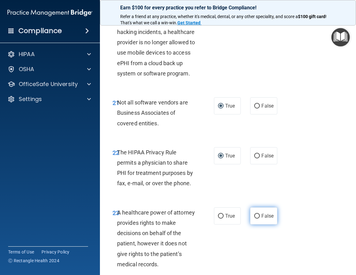
click at [256, 219] on input "False" at bounding box center [257, 216] width 6 height 5
radio input "true"
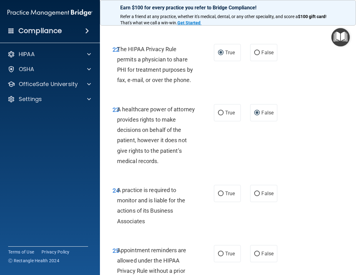
scroll to position [1622, 0]
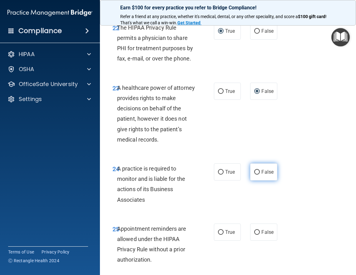
click at [254, 175] on input "False" at bounding box center [257, 172] width 6 height 5
radio input "true"
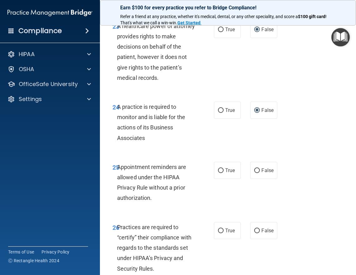
scroll to position [1684, 0]
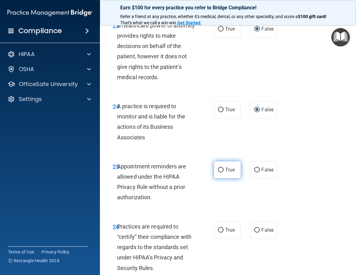
click at [218, 172] on input "True" at bounding box center [221, 170] width 6 height 5
radio input "true"
drag, startPoint x: 253, startPoint y: 249, endPoint x: 236, endPoint y: 243, distance: 17.9
click at [254, 233] on input "False" at bounding box center [257, 230] width 6 height 5
radio input "true"
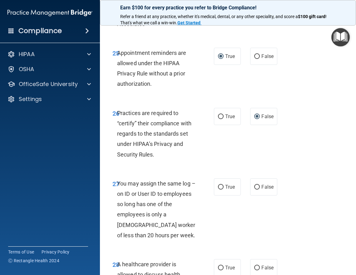
scroll to position [1809, 0]
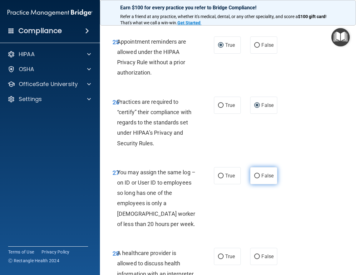
click at [254, 178] on input "False" at bounding box center [257, 176] width 6 height 5
radio input "true"
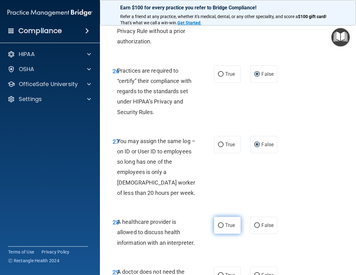
click at [219, 228] on input "True" at bounding box center [221, 225] width 6 height 5
radio input "true"
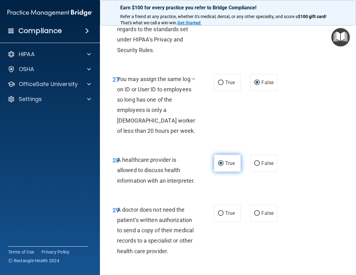
scroll to position [1903, 0]
click at [218, 216] on input "True" at bounding box center [221, 213] width 6 height 5
radio input "true"
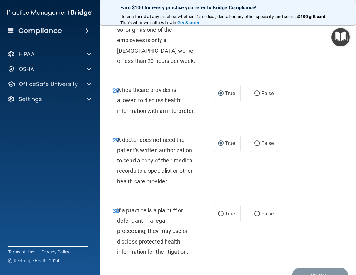
scroll to position [1996, 0]
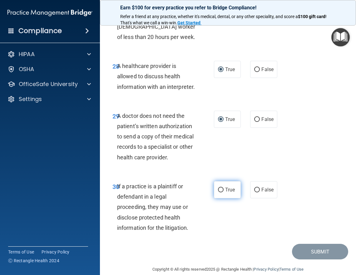
click at [218, 192] on input "True" at bounding box center [221, 190] width 6 height 5
radio input "true"
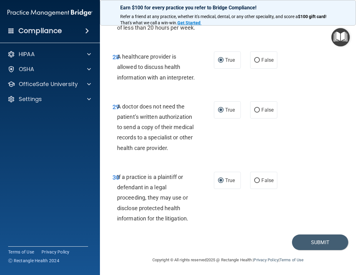
scroll to position [2037, 0]
click at [307, 240] on button "Submit" at bounding box center [320, 243] width 56 height 16
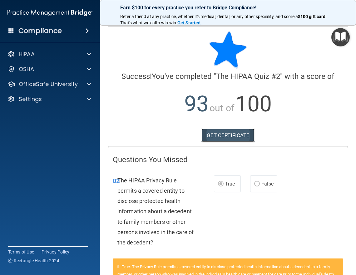
click at [233, 134] on link "GET CERTIFICATE" at bounding box center [227, 136] width 53 height 14
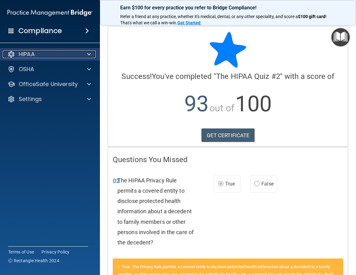
click at [29, 56] on p "HIPAA" at bounding box center [27, 54] width 16 height 7
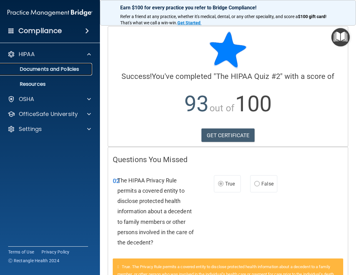
click at [32, 69] on p "Documents and Policies" at bounding box center [46, 69] width 85 height 6
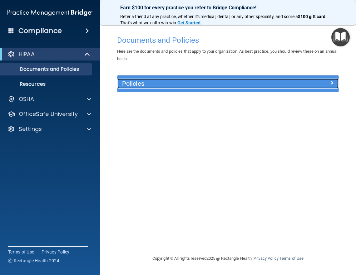
click at [293, 82] on div at bounding box center [310, 82] width 55 height 7
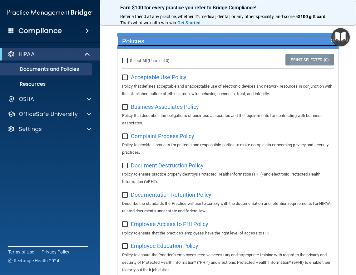
scroll to position [125, 0]
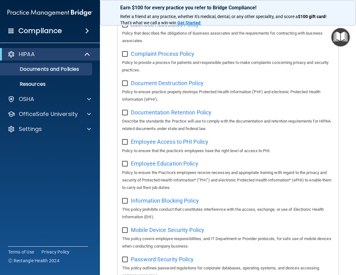
click at [341, 35] on img "Open Resource Center" at bounding box center [340, 37] width 18 height 18
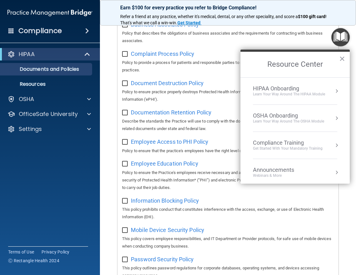
click at [282, 89] on div "HIPAA Onboarding" at bounding box center [289, 88] width 72 height 7
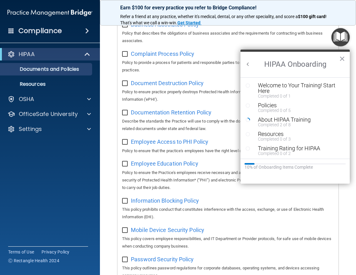
scroll to position [0, 0]
click at [340, 59] on button "×" at bounding box center [342, 59] width 6 height 10
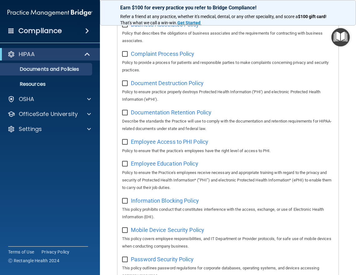
click at [338, 41] on img "Open Resource Center" at bounding box center [340, 37] width 18 height 18
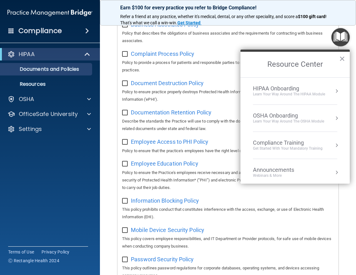
click at [274, 139] on div "Compliance Training" at bounding box center [288, 142] width 70 height 7
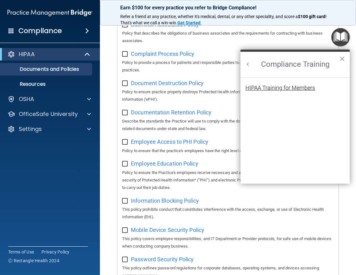
click at [269, 87] on div "HIPAA Training for Members" at bounding box center [280, 88] width 70 height 6
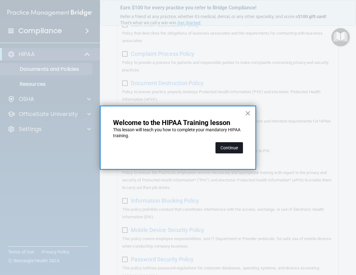
click at [234, 147] on button "Continue" at bounding box center [228, 147] width 27 height 11
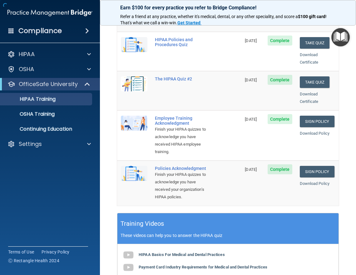
scroll to position [48, 0]
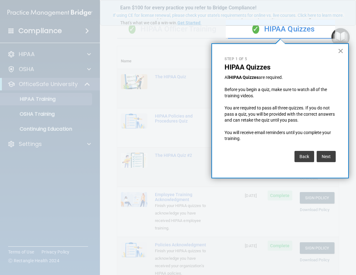
click at [340, 51] on button "×" at bounding box center [340, 51] width 6 height 10
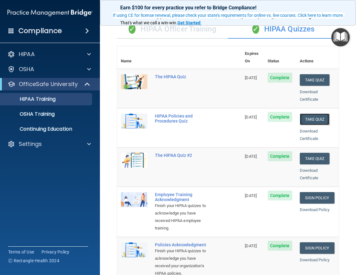
click at [305, 114] on button "Take Quiz" at bounding box center [314, 120] width 30 height 12
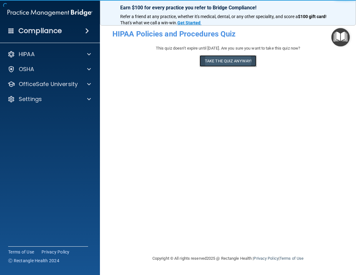
click at [233, 63] on button "Take the quiz anyway!" at bounding box center [227, 61] width 57 height 12
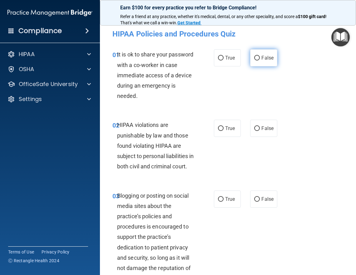
click at [254, 57] on input "False" at bounding box center [257, 58] width 6 height 5
radio input "true"
click at [218, 129] on input "True" at bounding box center [221, 128] width 6 height 5
radio input "true"
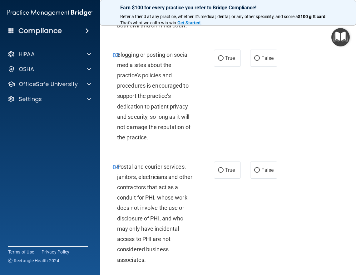
scroll to position [156, 0]
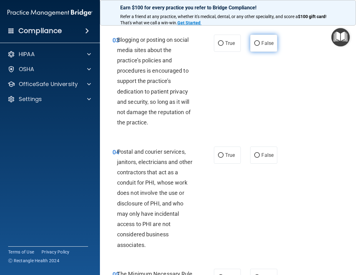
click at [254, 46] on input "False" at bounding box center [257, 43] width 6 height 5
radio input "true"
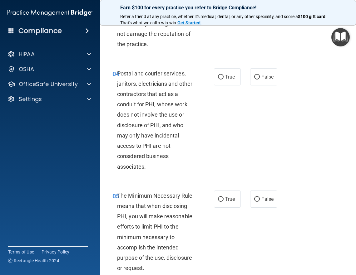
scroll to position [250, 0]
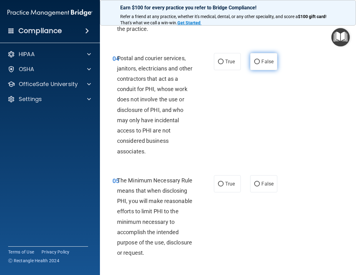
click at [254, 64] on input "False" at bounding box center [257, 62] width 6 height 5
radio input "true"
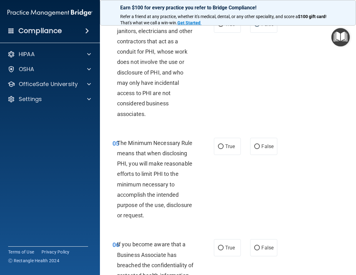
scroll to position [312, 0]
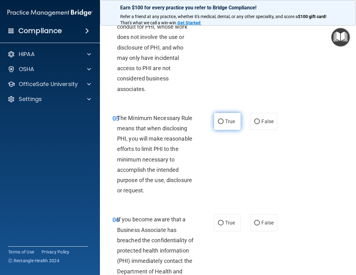
click at [218, 124] on input "True" at bounding box center [221, 121] width 6 height 5
radio input "true"
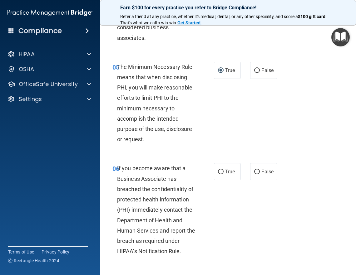
scroll to position [374, 0]
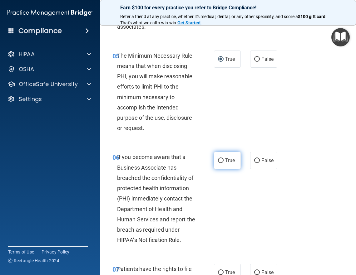
click at [218, 163] on input "True" at bounding box center [221, 160] width 6 height 5
radio input "true"
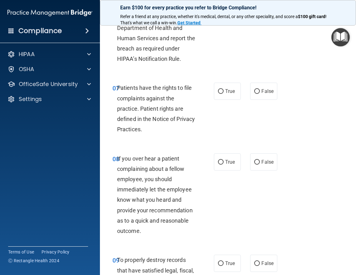
scroll to position [561, 0]
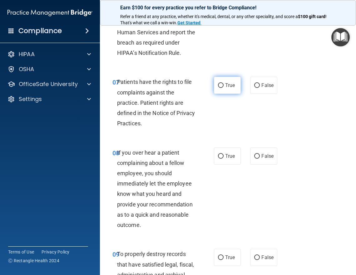
click at [218, 88] on input "True" at bounding box center [221, 85] width 6 height 5
radio input "true"
click at [254, 159] on input "False" at bounding box center [257, 156] width 6 height 5
radio input "true"
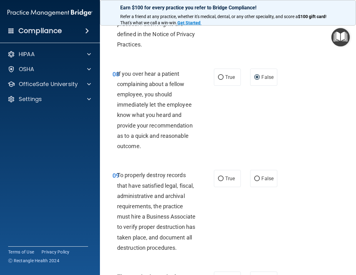
scroll to position [655, 0]
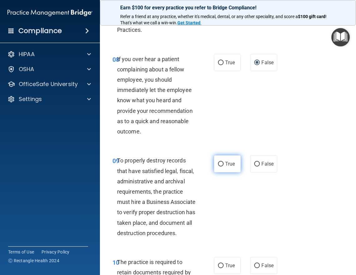
click at [218, 167] on input "True" at bounding box center [221, 164] width 6 height 5
radio input "true"
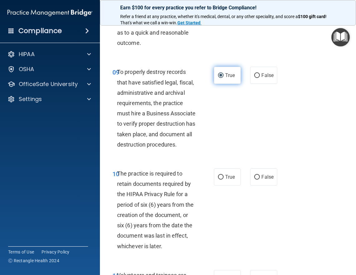
scroll to position [780, 0]
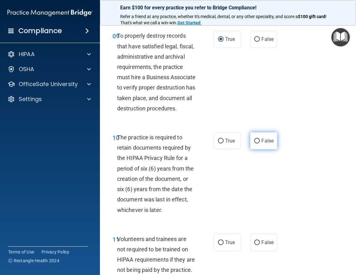
click at [256, 143] on input "False" at bounding box center [257, 141] width 6 height 5
radio input "true"
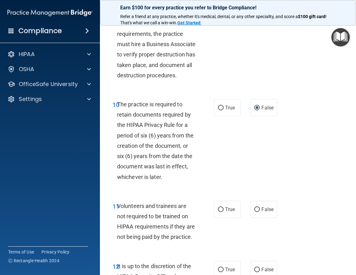
scroll to position [842, 0]
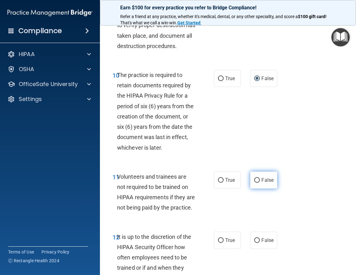
click at [254, 183] on input "False" at bounding box center [257, 180] width 6 height 5
radio input "true"
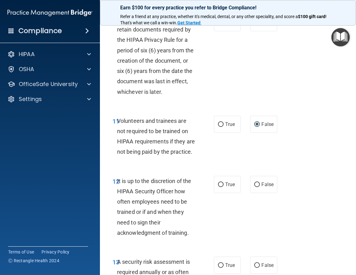
scroll to position [905, 0]
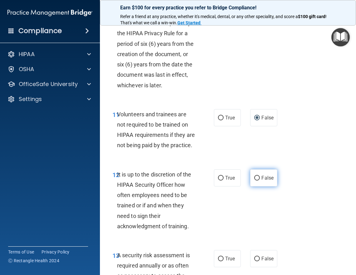
click at [254, 181] on input "False" at bounding box center [257, 178] width 6 height 5
radio input "true"
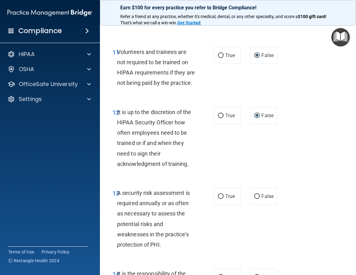
scroll to position [998, 0]
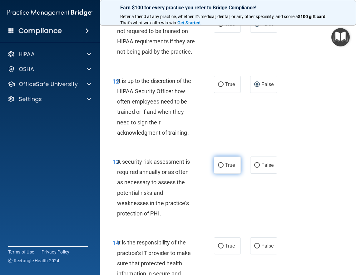
click at [218, 168] on input "True" at bounding box center [221, 165] width 6 height 5
radio input "true"
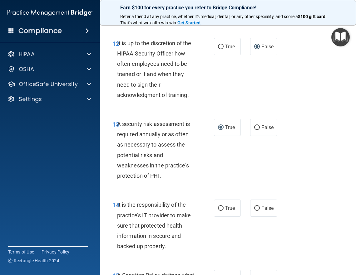
scroll to position [1092, 0]
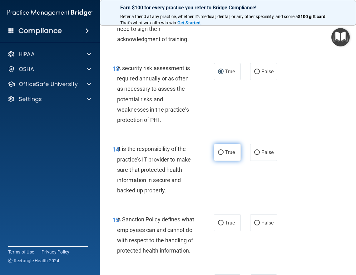
click at [218, 155] on input "True" at bounding box center [221, 152] width 6 height 5
radio input "true"
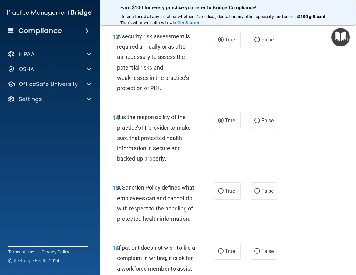
scroll to position [1154, 0]
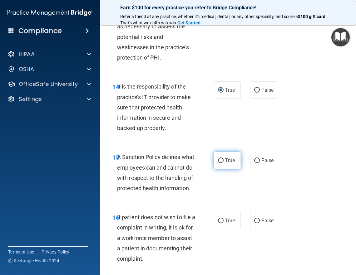
click at [220, 163] on input "True" at bounding box center [221, 160] width 6 height 5
radio input "true"
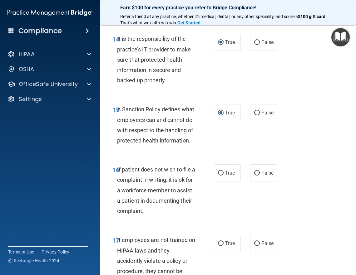
scroll to position [1216, 0]
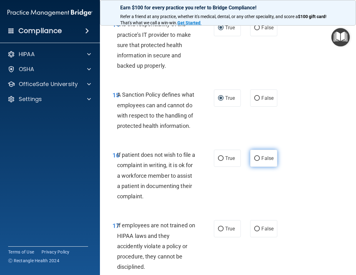
click at [255, 161] on input "False" at bounding box center [257, 158] width 6 height 5
radio input "true"
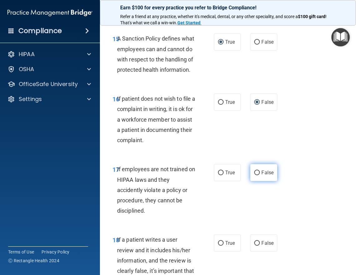
scroll to position [1279, 0]
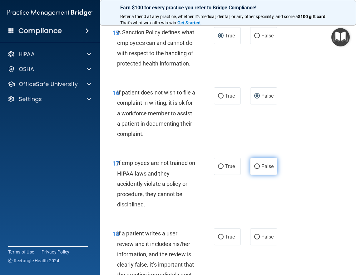
click at [255, 169] on input "False" at bounding box center [257, 166] width 6 height 5
radio input "true"
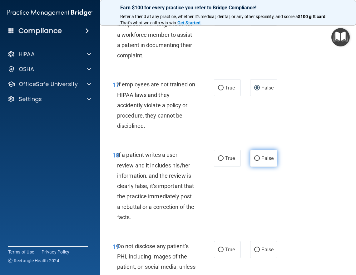
scroll to position [1372, 0]
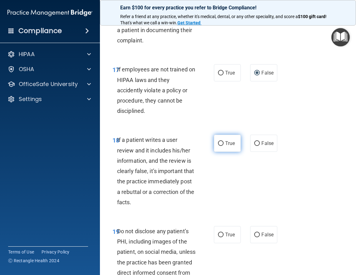
click at [218, 146] on input "True" at bounding box center [221, 143] width 6 height 5
radio input "true"
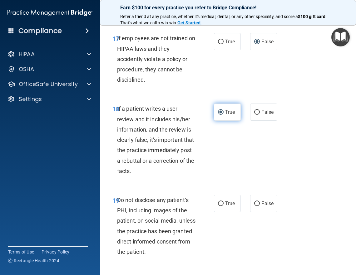
scroll to position [1435, 0]
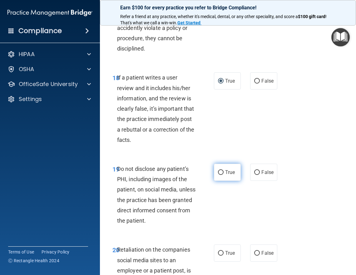
click at [218, 175] on input "True" at bounding box center [221, 172] width 6 height 5
radio input "true"
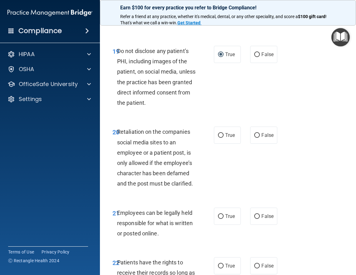
scroll to position [1560, 0]
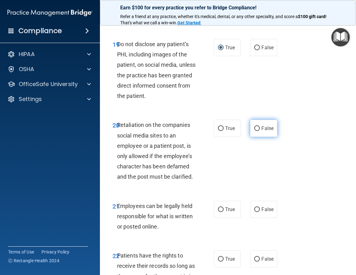
click at [254, 131] on input "False" at bounding box center [257, 128] width 6 height 5
radio input "true"
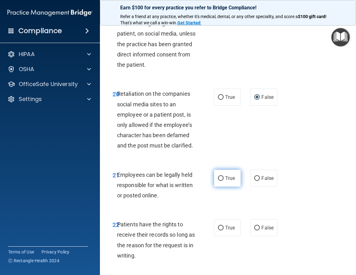
click at [218, 181] on input "True" at bounding box center [221, 178] width 6 height 5
radio input "true"
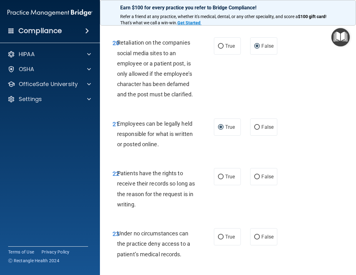
scroll to position [1653, 0]
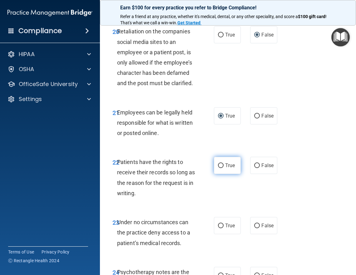
click at [218, 168] on input "True" at bounding box center [221, 165] width 6 height 5
radio input "true"
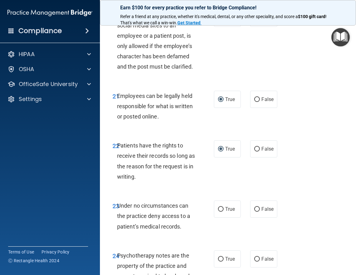
scroll to position [1715, 0]
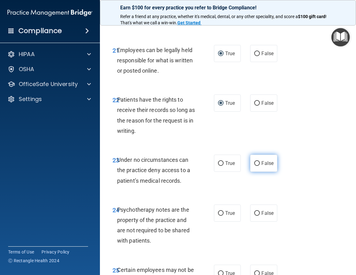
click at [254, 166] on input "False" at bounding box center [257, 163] width 6 height 5
radio input "true"
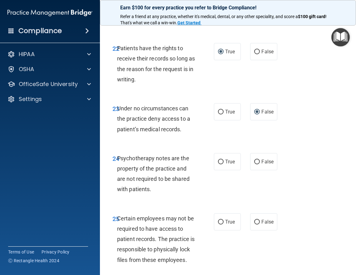
scroll to position [1778, 0]
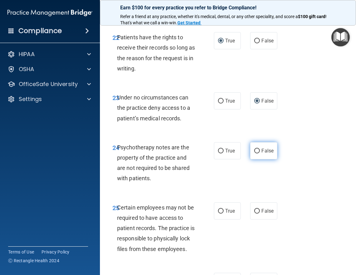
click at [254, 153] on input "False" at bounding box center [257, 151] width 6 height 5
radio input "true"
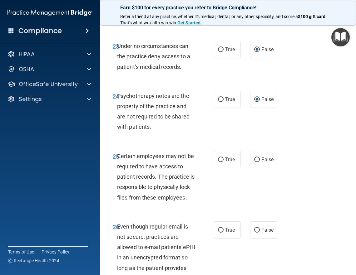
scroll to position [1840, 0]
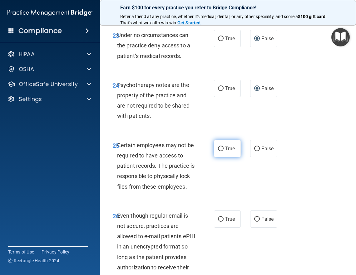
click at [218, 151] on input "True" at bounding box center [221, 149] width 6 height 5
radio input "true"
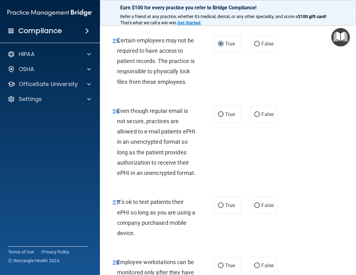
scroll to position [1965, 0]
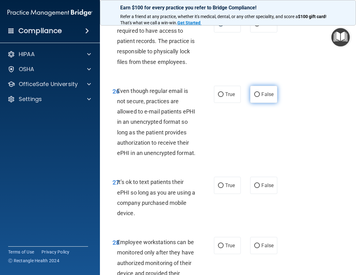
click at [254, 97] on input "False" at bounding box center [257, 94] width 6 height 5
radio input "true"
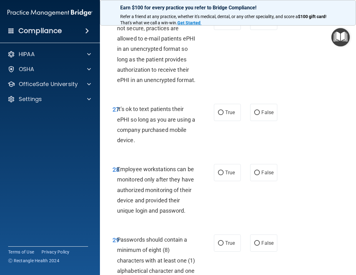
scroll to position [2059, 0]
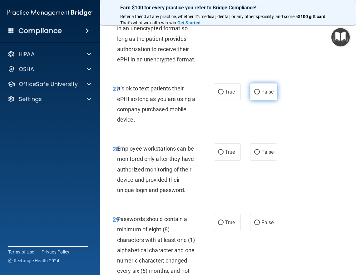
click at [254, 95] on input "False" at bounding box center [257, 92] width 6 height 5
radio input "true"
click at [218, 155] on input "True" at bounding box center [221, 152] width 6 height 5
radio input "true"
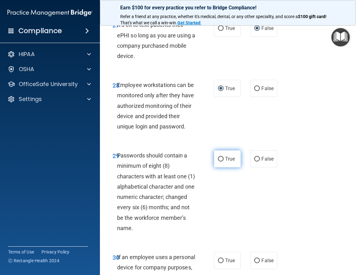
scroll to position [2152, 0]
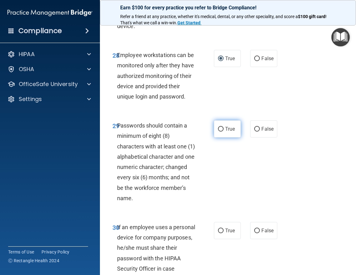
click at [218, 132] on input "True" at bounding box center [221, 129] width 6 height 5
radio input "true"
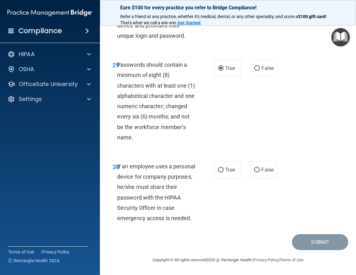
scroll to position [2246, 0]
click at [254, 172] on input "False" at bounding box center [257, 170] width 6 height 5
radio input "true"
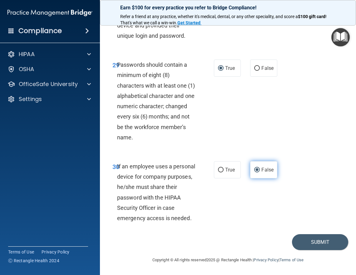
scroll to position [2275, 0]
click at [317, 240] on button "Submit" at bounding box center [320, 242] width 56 height 16
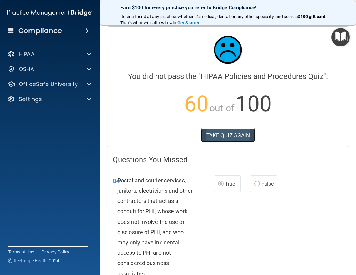
click at [215, 133] on button "TAKE QUIZ AGAIN" at bounding box center [228, 136] width 54 height 14
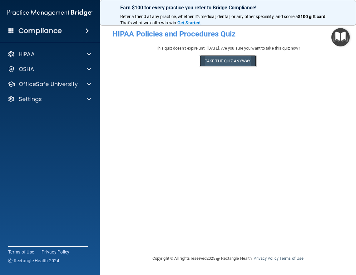
click at [224, 60] on button "Take the quiz anyway!" at bounding box center [227, 61] width 57 height 12
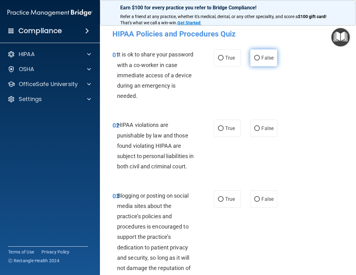
click at [255, 58] on input "False" at bounding box center [257, 58] width 6 height 5
radio input "true"
click at [219, 128] on input "True" at bounding box center [221, 128] width 6 height 5
radio input "true"
click at [254, 202] on input "False" at bounding box center [257, 199] width 6 height 5
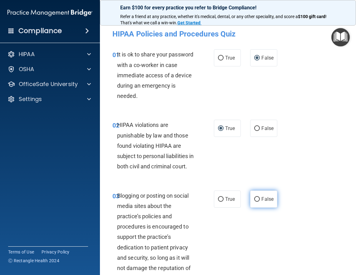
radio input "true"
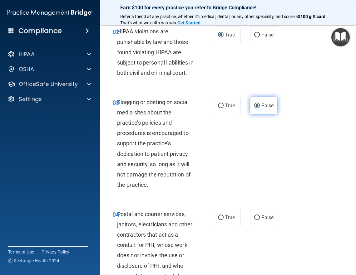
scroll to position [125, 0]
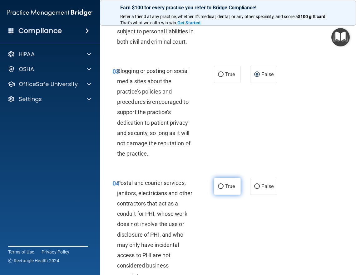
click at [219, 189] on input "True" at bounding box center [221, 186] width 6 height 5
radio input "true"
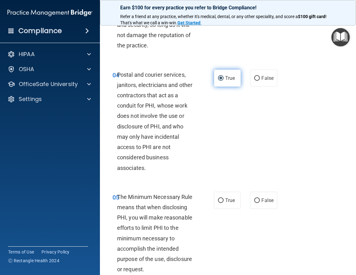
scroll to position [281, 0]
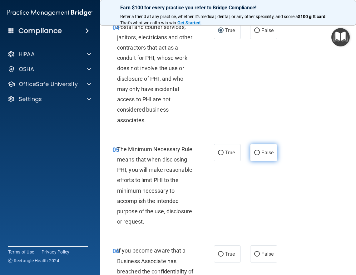
click at [255, 155] on input "False" at bounding box center [257, 153] width 6 height 5
radio input "true"
click at [219, 155] on input "True" at bounding box center [221, 153] width 6 height 5
radio input "true"
radio input "false"
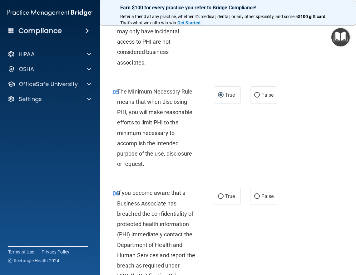
scroll to position [343, 0]
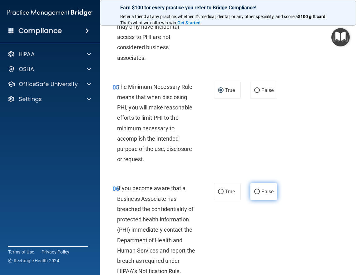
click at [255, 194] on input "False" at bounding box center [257, 192] width 6 height 5
radio input "true"
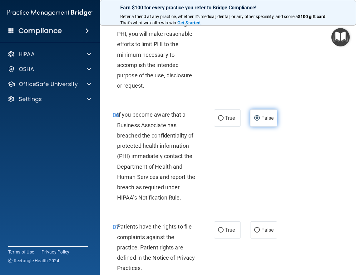
scroll to position [437, 0]
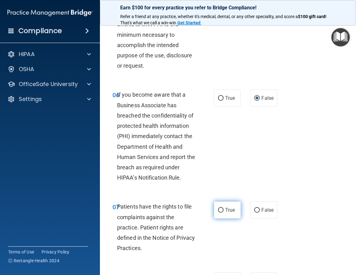
click at [219, 213] on input "True" at bounding box center [221, 210] width 6 height 5
radio input "true"
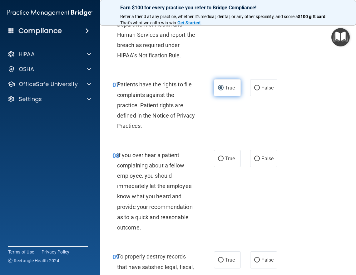
scroll to position [561, 0]
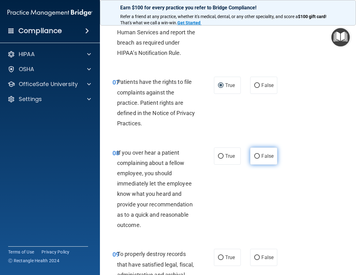
click at [254, 159] on input "False" at bounding box center [257, 156] width 6 height 5
radio input "true"
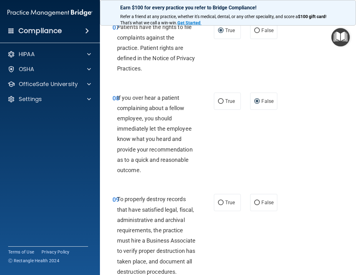
scroll to position [624, 0]
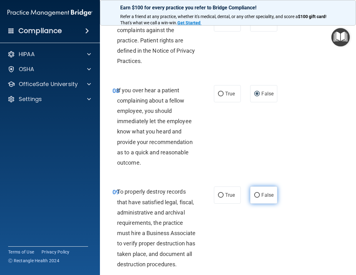
click at [254, 198] on input "False" at bounding box center [257, 195] width 6 height 5
radio input "true"
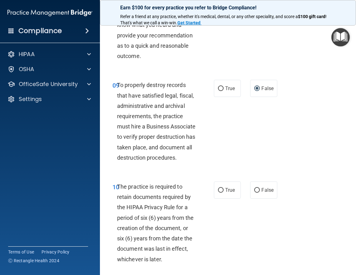
scroll to position [749, 0]
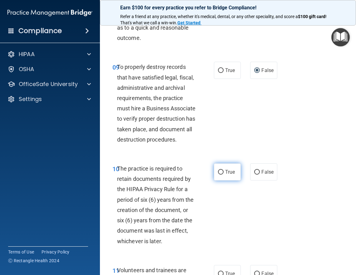
click at [218, 175] on input "True" at bounding box center [221, 172] width 6 height 5
radio input "true"
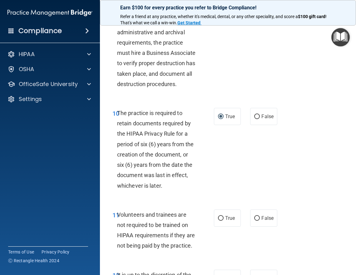
scroll to position [842, 0]
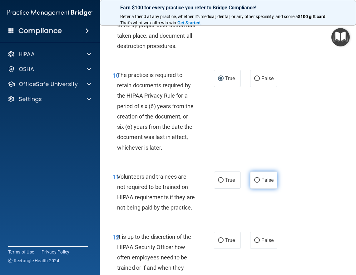
click at [255, 183] on input "False" at bounding box center [257, 180] width 6 height 5
radio input "true"
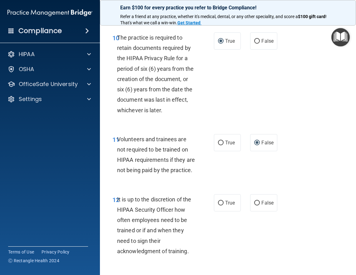
scroll to position [905, 0]
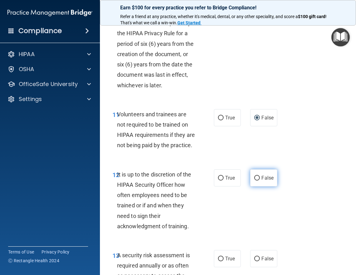
click at [254, 181] on input "False" at bounding box center [257, 178] width 6 height 5
radio input "true"
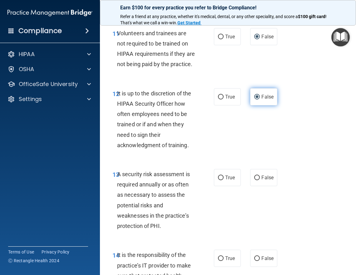
scroll to position [998, 0]
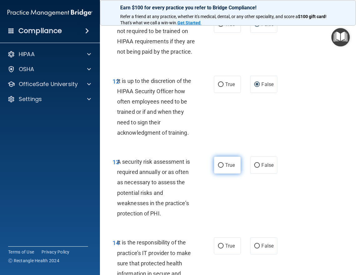
click at [218, 168] on input "True" at bounding box center [221, 165] width 6 height 5
radio input "true"
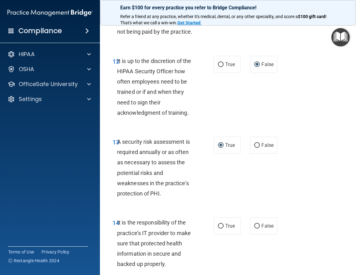
scroll to position [1060, 0]
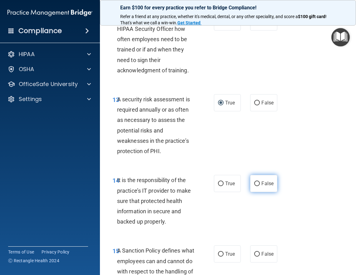
click at [254, 186] on input "False" at bounding box center [257, 184] width 6 height 5
radio input "true"
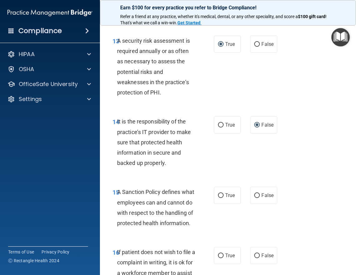
scroll to position [1123, 0]
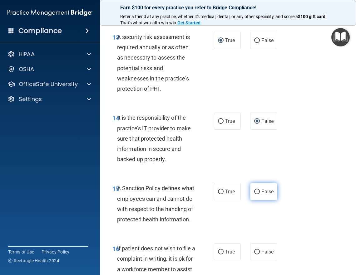
click at [254, 194] on input "False" at bounding box center [257, 192] width 6 height 5
radio input "true"
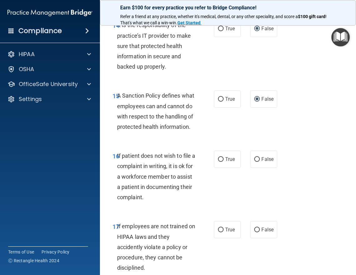
scroll to position [1216, 0]
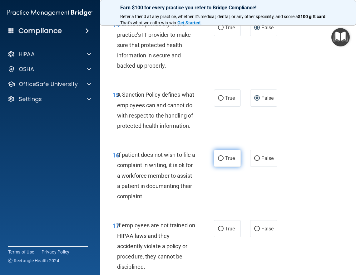
click at [218, 161] on input "True" at bounding box center [221, 158] width 6 height 5
radio input "true"
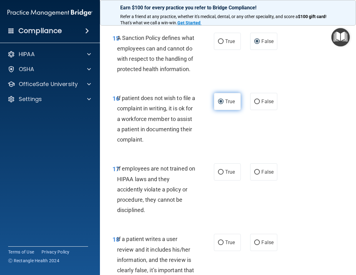
scroll to position [1279, 0]
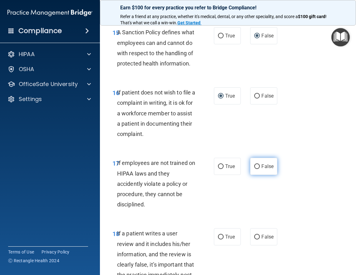
click at [255, 169] on input "False" at bounding box center [257, 166] width 6 height 5
radio input "true"
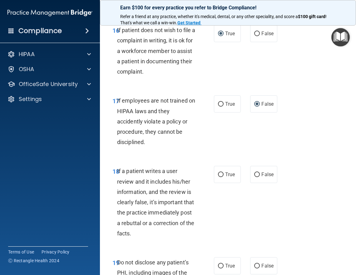
scroll to position [1372, 0]
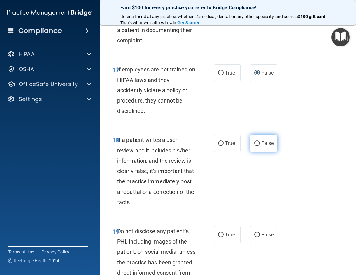
click at [254, 146] on input "False" at bounding box center [257, 143] width 6 height 5
radio input "true"
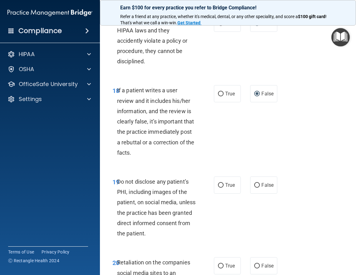
scroll to position [1435, 0]
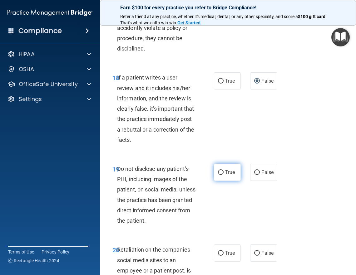
click at [218, 175] on input "True" at bounding box center [221, 172] width 6 height 5
radio input "true"
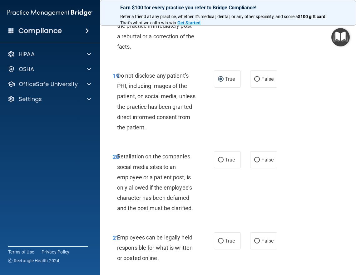
scroll to position [1528, 0]
click at [254, 162] on input "False" at bounding box center [257, 160] width 6 height 5
radio input "true"
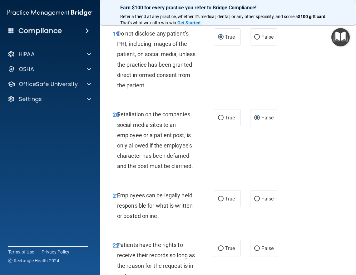
scroll to position [1591, 0]
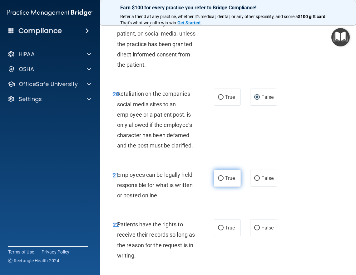
click at [218, 181] on input "True" at bounding box center [221, 178] width 6 height 5
radio input "true"
click at [254, 230] on input "False" at bounding box center [257, 228] width 6 height 5
radio input "true"
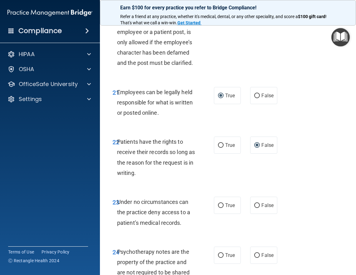
scroll to position [1684, 0]
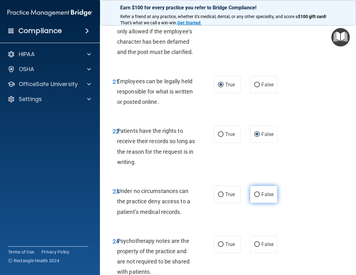
click at [256, 197] on input "False" at bounding box center [257, 194] width 6 height 5
radio input "true"
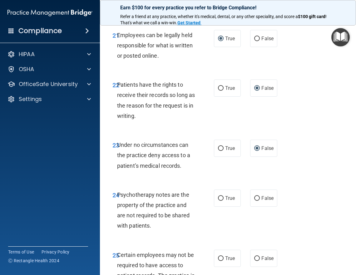
scroll to position [1747, 0]
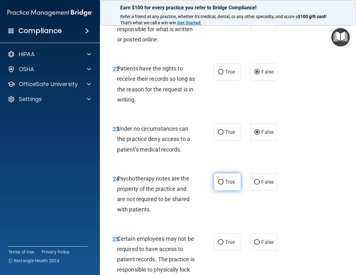
click at [219, 185] on input "True" at bounding box center [221, 182] width 6 height 5
radio input "true"
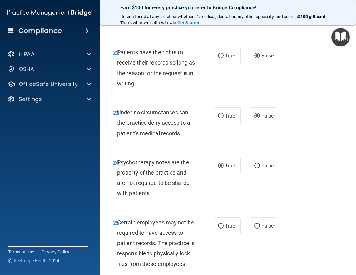
scroll to position [1778, 0]
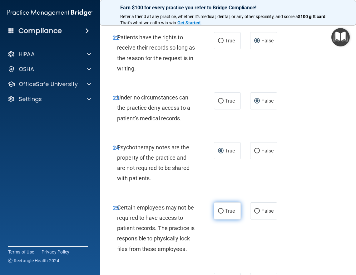
click at [218, 214] on input "True" at bounding box center [221, 211] width 6 height 5
radio input "true"
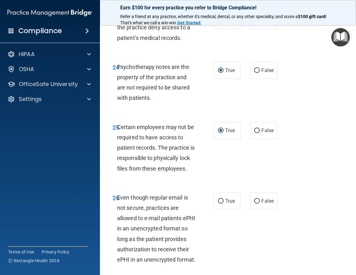
scroll to position [1871, 0]
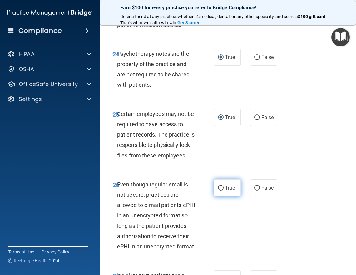
click at [220, 191] on input "True" at bounding box center [221, 188] width 6 height 5
radio input "true"
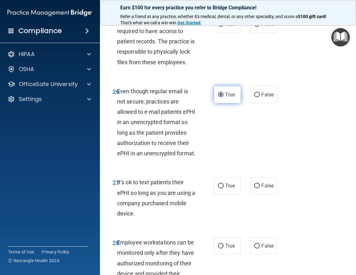
scroll to position [1965, 0]
click at [255, 188] on input "False" at bounding box center [257, 185] width 6 height 5
radio input "true"
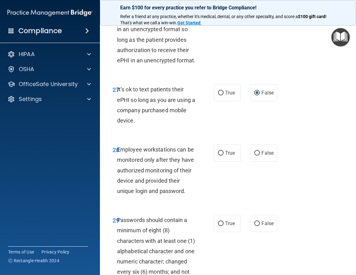
scroll to position [2059, 0]
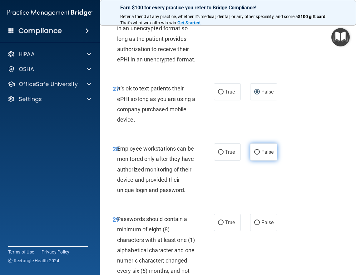
click at [255, 155] on input "False" at bounding box center [257, 152] width 6 height 5
radio input "true"
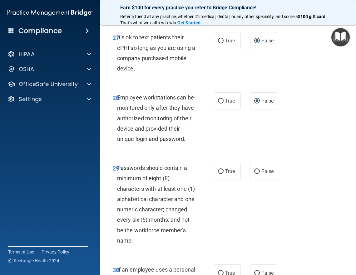
scroll to position [2121, 0]
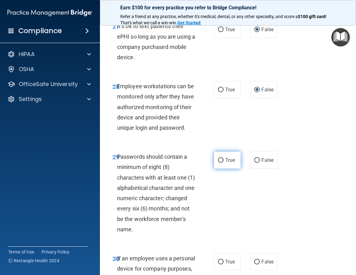
click at [218, 163] on input "True" at bounding box center [221, 160] width 6 height 5
radio input "true"
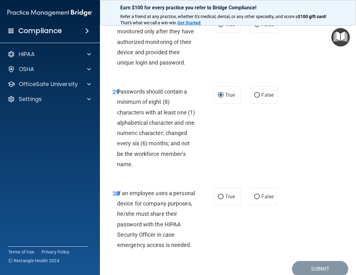
scroll to position [2215, 0]
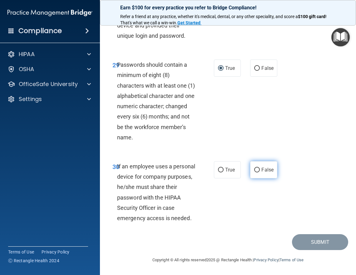
click at [254, 172] on input "False" at bounding box center [257, 170] width 6 height 5
radio input "true"
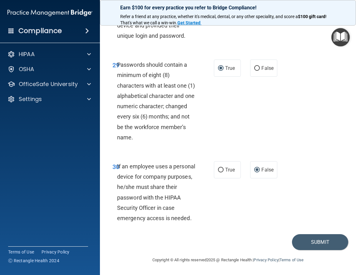
scroll to position [2275, 0]
click at [305, 243] on button "Submit" at bounding box center [320, 242] width 56 height 16
click at [310, 242] on button "Submit" at bounding box center [320, 242] width 56 height 16
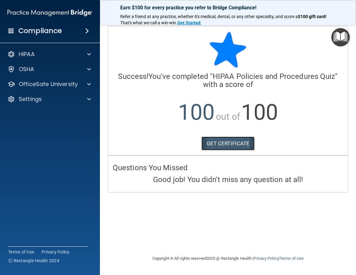
click at [229, 141] on link "GET CERTIFICATE" at bounding box center [227, 144] width 53 height 14
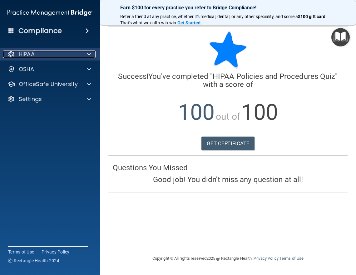
click at [37, 52] on div "HIPAA" at bounding box center [41, 54] width 77 height 7
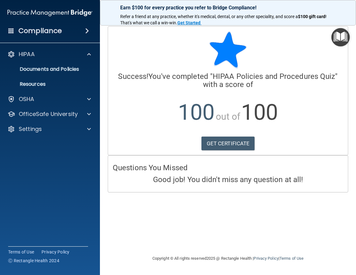
click at [342, 37] on img "Open Resource Center" at bounding box center [340, 37] width 18 height 18
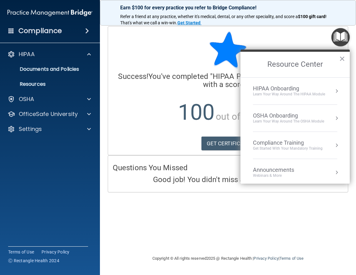
click at [301, 142] on div "Compliance Training" at bounding box center [288, 142] width 70 height 7
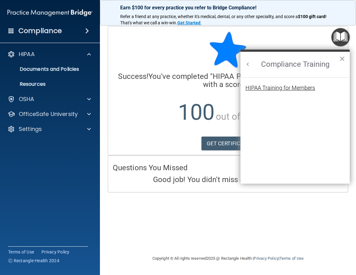
click at [262, 88] on div "HIPAA Training for Members" at bounding box center [280, 88] width 70 height 6
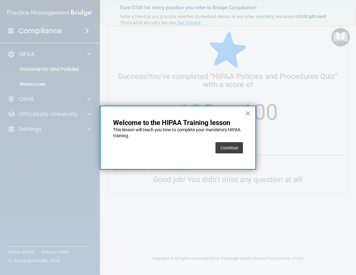
click at [249, 114] on button "×" at bounding box center [248, 113] width 6 height 10
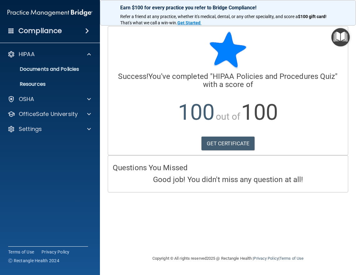
click at [340, 37] on img "Open Resource Center" at bounding box center [340, 37] width 18 height 18
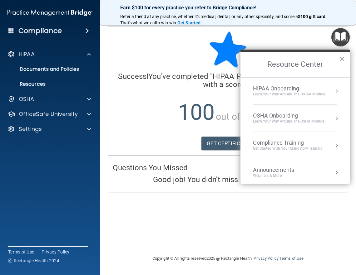
click at [274, 145] on div "Compliance Training" at bounding box center [288, 142] width 70 height 7
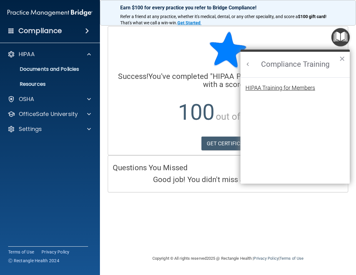
click at [260, 90] on div "HIPAA Training for Members" at bounding box center [280, 88] width 70 height 6
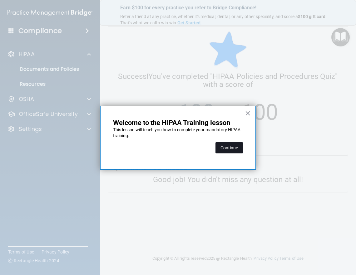
click at [225, 149] on button "Continue" at bounding box center [228, 147] width 27 height 11
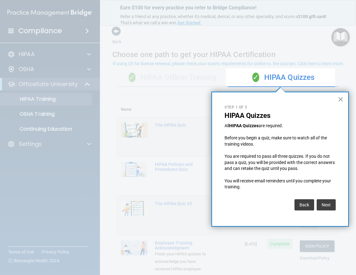
click at [340, 98] on button "×" at bounding box center [340, 99] width 6 height 10
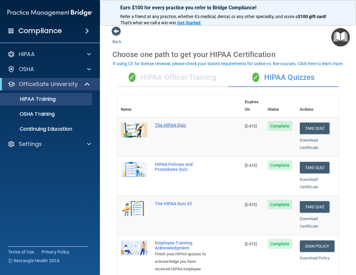
click at [175, 123] on div "The HIPAA Quiz" at bounding box center [182, 125] width 55 height 5
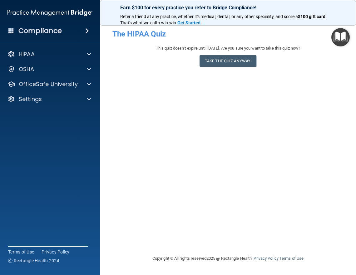
click at [338, 38] on img "Open Resource Center" at bounding box center [340, 37] width 18 height 18
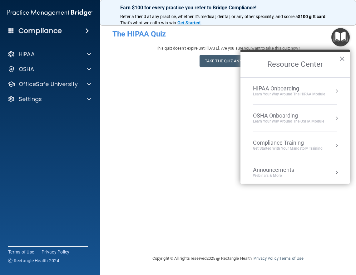
click at [276, 143] on div "Compliance Training" at bounding box center [288, 142] width 70 height 7
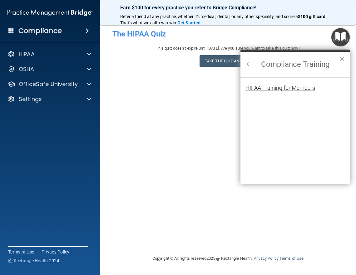
click at [269, 86] on div "HIPAA Training for Members" at bounding box center [280, 88] width 70 height 6
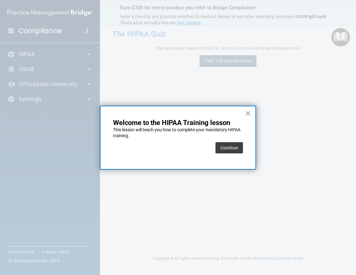
click at [247, 110] on button "×" at bounding box center [248, 113] width 6 height 10
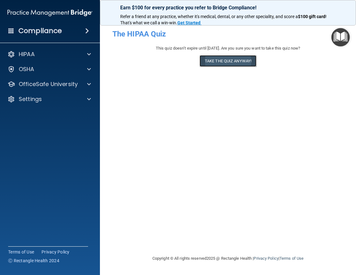
click at [229, 65] on button "Take the quiz anyway!" at bounding box center [227, 61] width 57 height 12
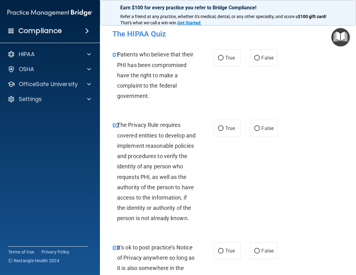
click at [343, 37] on img "Open Resource Center" at bounding box center [340, 37] width 18 height 18
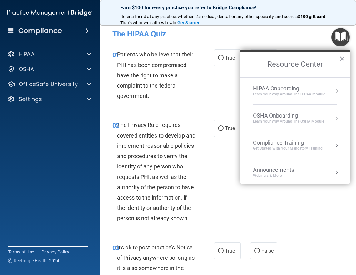
click at [289, 144] on div "Compliance Training" at bounding box center [288, 142] width 70 height 7
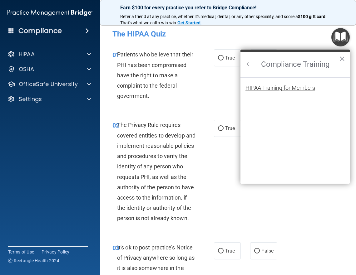
click at [286, 91] on div "HIPAA Training for Members" at bounding box center [280, 88] width 70 height 6
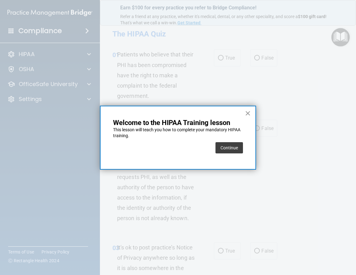
click at [247, 116] on button "×" at bounding box center [248, 113] width 6 height 10
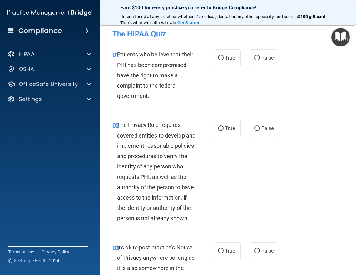
click at [342, 37] on img "Open Resource Center" at bounding box center [340, 37] width 18 height 18
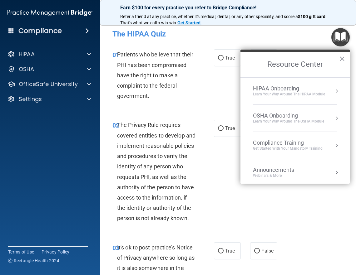
click at [276, 144] on div "Compliance Training" at bounding box center [288, 142] width 70 height 7
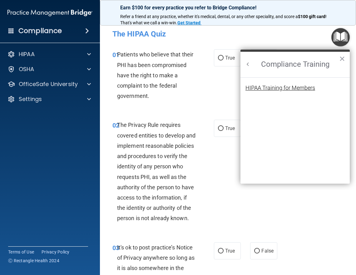
click at [269, 87] on div "HIPAA Training for Members" at bounding box center [280, 88] width 70 height 6
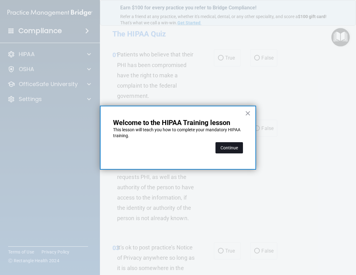
click at [227, 148] on button "Continue" at bounding box center [228, 147] width 27 height 11
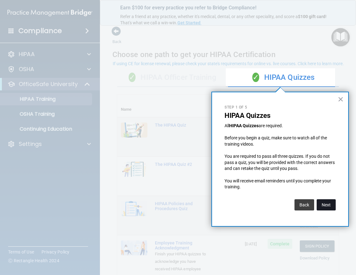
click at [326, 208] on button "Next" at bounding box center [325, 204] width 19 height 11
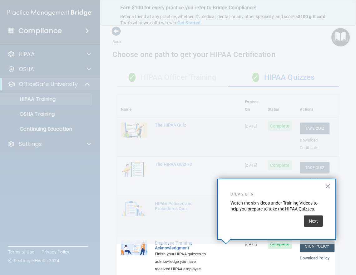
scroll to position [100, 0]
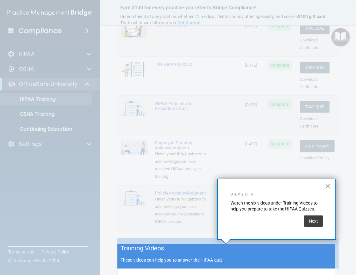
click at [326, 182] on button "×" at bounding box center [327, 186] width 6 height 10
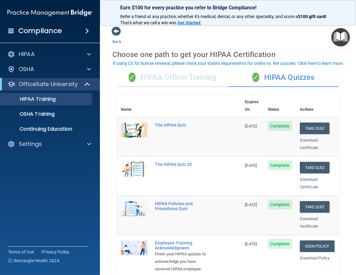
scroll to position [31, 0]
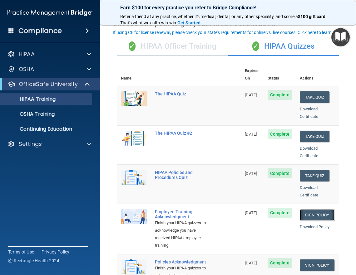
click at [311, 209] on link "Sign Policy" at bounding box center [316, 215] width 35 height 12
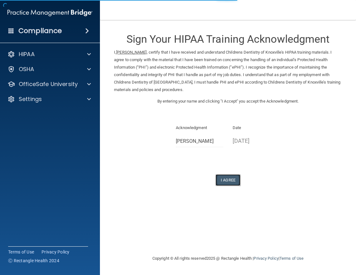
click at [230, 178] on button "I Agree" at bounding box center [227, 180] width 25 height 12
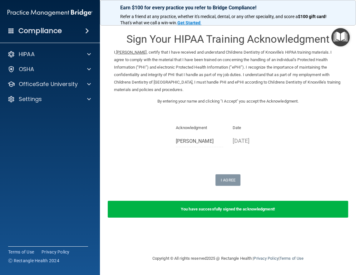
click at [342, 36] on img "Open Resource Center" at bounding box center [340, 37] width 18 height 18
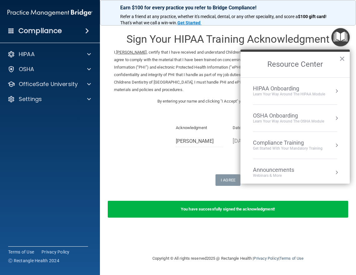
click at [305, 148] on div "Get Started with your mandatory training" at bounding box center [288, 148] width 70 height 5
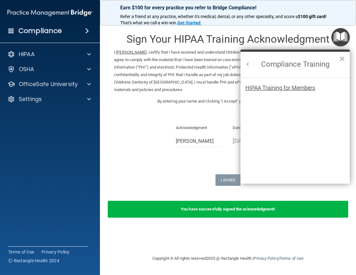
click at [291, 90] on div "HIPAA Training for Members" at bounding box center [280, 88] width 70 height 6
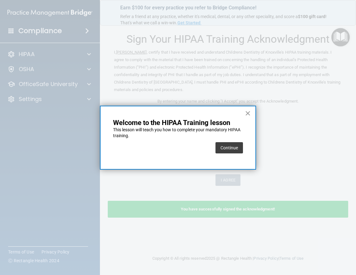
click at [248, 113] on button "×" at bounding box center [248, 113] width 6 height 10
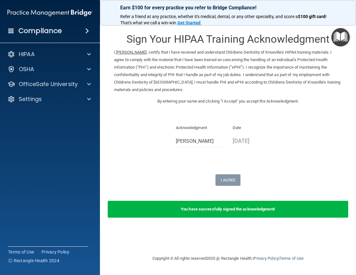
click at [340, 36] on img "Open Resource Center" at bounding box center [340, 37] width 18 height 18
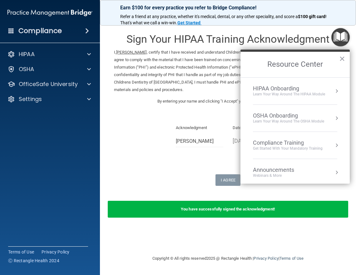
click at [286, 143] on div "Compliance Training" at bounding box center [288, 142] width 70 height 7
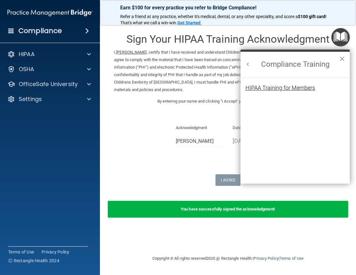
click at [286, 87] on div "HIPAA Training for Members" at bounding box center [280, 88] width 70 height 6
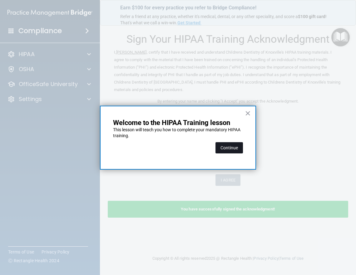
click at [235, 152] on button "Continue" at bounding box center [228, 147] width 27 height 11
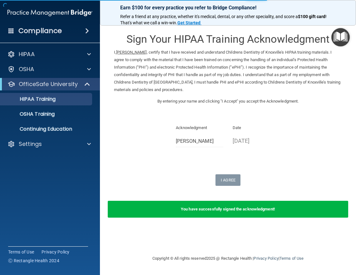
click at [336, 38] on img "Open Resource Center" at bounding box center [340, 37] width 18 height 18
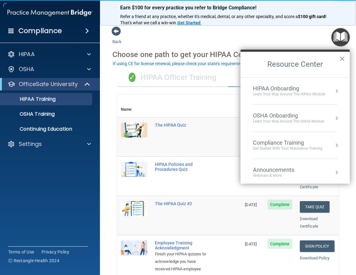
click at [341, 59] on button "×" at bounding box center [342, 59] width 6 height 10
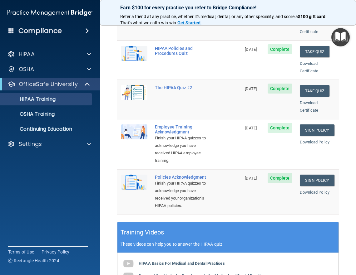
scroll to position [125, 0]
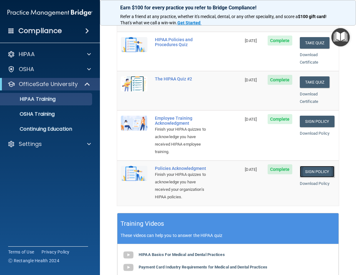
click at [310, 166] on link "Sign Policy" at bounding box center [316, 172] width 35 height 12
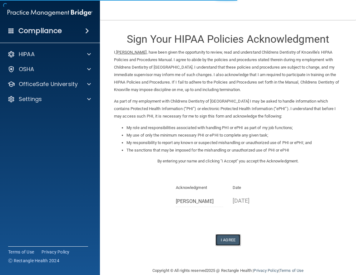
click at [225, 238] on button "I Agree" at bounding box center [227, 240] width 25 height 12
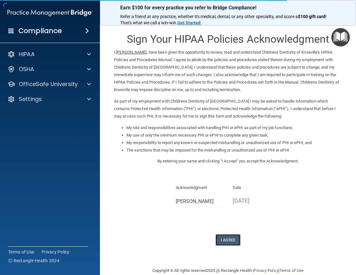
click at [226, 240] on button "I Agree" at bounding box center [227, 240] width 25 height 12
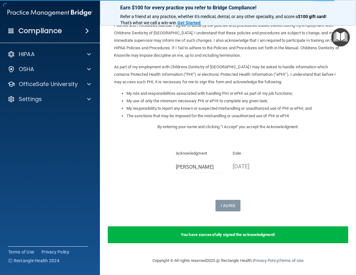
scroll to position [35, 0]
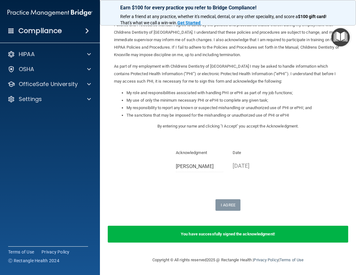
click at [341, 39] on img "Open Resource Center" at bounding box center [340, 37] width 18 height 18
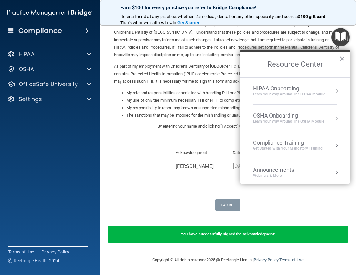
click at [272, 147] on div "Get Started with your mandatory training" at bounding box center [288, 148] width 70 height 5
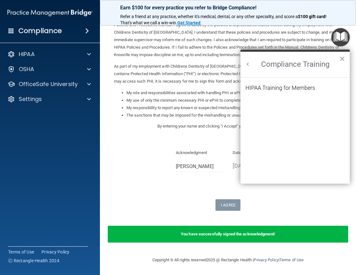
scroll to position [0, 0]
click at [257, 87] on div "HIPAA Training for Members" at bounding box center [280, 88] width 70 height 6
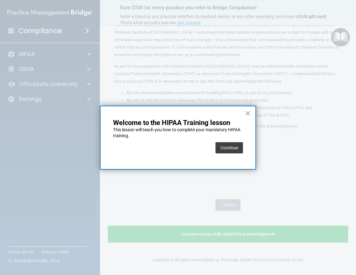
click at [247, 114] on button "×" at bounding box center [248, 113] width 6 height 10
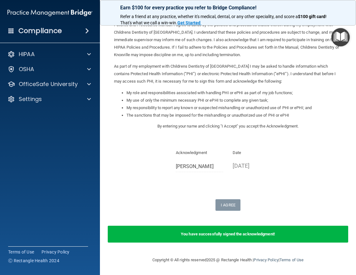
click at [342, 35] on img "Open Resource Center" at bounding box center [340, 37] width 18 height 18
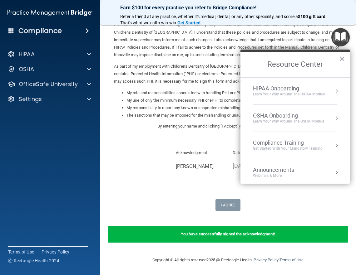
click at [292, 146] on div "Get Started with your mandatory training" at bounding box center [288, 148] width 70 height 5
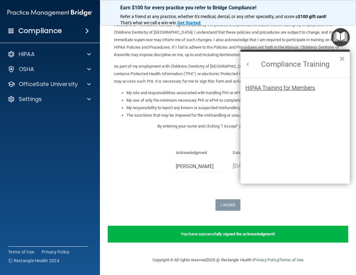
click at [278, 87] on div "HIPAA Training for Members" at bounding box center [280, 88] width 70 height 6
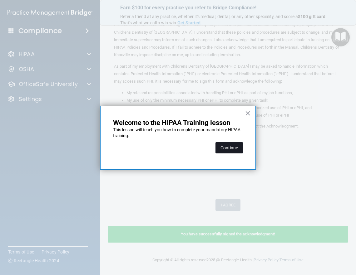
click at [237, 149] on button "Continue" at bounding box center [228, 147] width 27 height 11
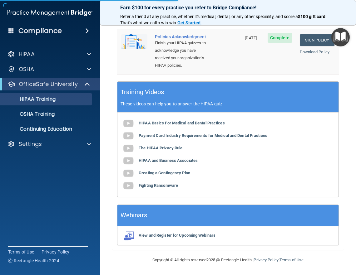
scroll to position [48, 0]
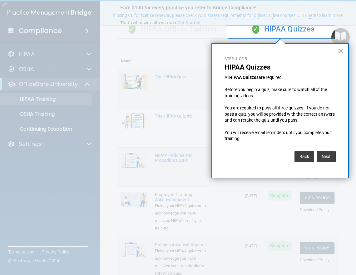
click at [339, 51] on button "×" at bounding box center [340, 51] width 6 height 10
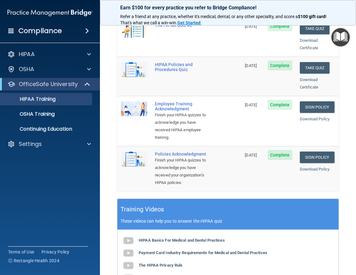
scroll to position [125, 0]
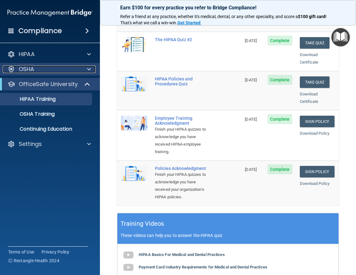
click at [36, 69] on div "OSHA" at bounding box center [41, 68] width 77 height 7
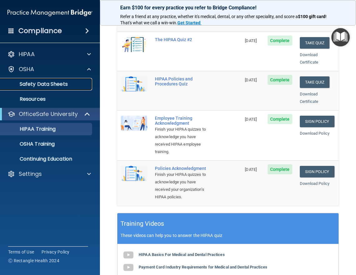
click at [42, 85] on p "Safety Data Sheets" at bounding box center [46, 84] width 85 height 6
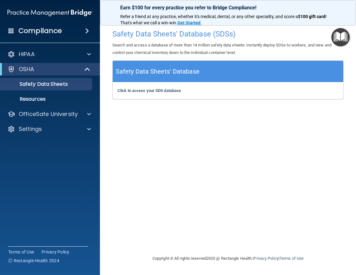
click at [173, 74] on h5 "Safety Data Sheets' Database" at bounding box center [158, 71] width 84 height 11
click at [152, 91] on b "Click to access your SDS database" at bounding box center [148, 90] width 63 height 5
click at [36, 67] on div "OSHA" at bounding box center [41, 68] width 77 height 7
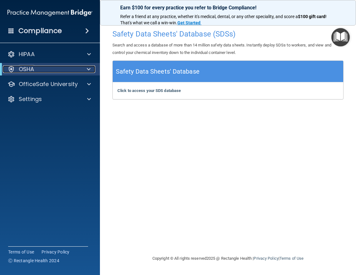
click at [34, 69] on p "OSHA" at bounding box center [27, 68] width 16 height 7
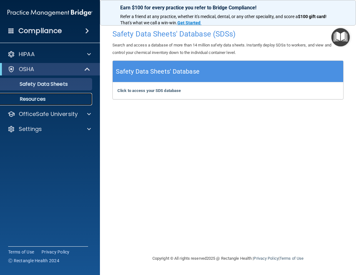
click at [33, 99] on p "Resources" at bounding box center [46, 99] width 85 height 6
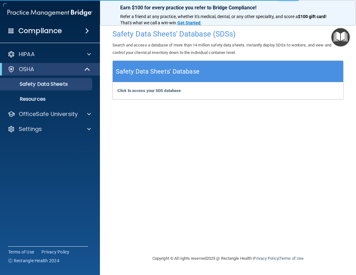
click at [155, 75] on h5 "Safety Data Sheets' Database" at bounding box center [158, 71] width 84 height 11
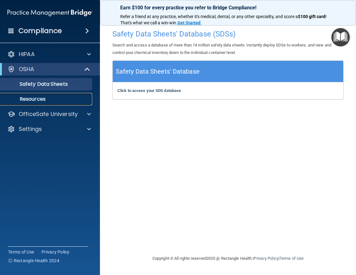
click at [28, 99] on p "Resources" at bounding box center [46, 99] width 85 height 6
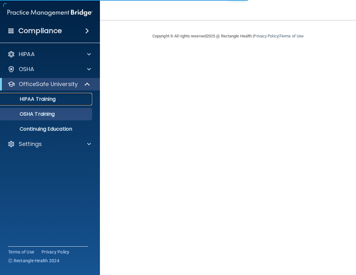
click at [46, 100] on p "HIPAA Training" at bounding box center [29, 99] width 51 height 6
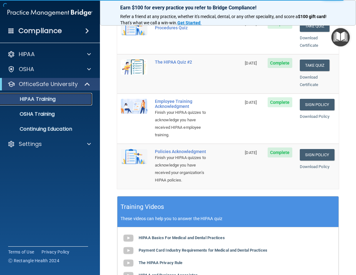
scroll to position [156, 0]
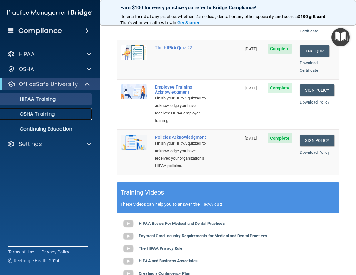
click at [43, 112] on p "OSHA Training" at bounding box center [29, 114] width 51 height 6
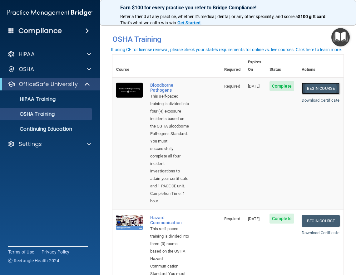
click at [312, 83] on link "Begin Course" at bounding box center [320, 89] width 38 height 12
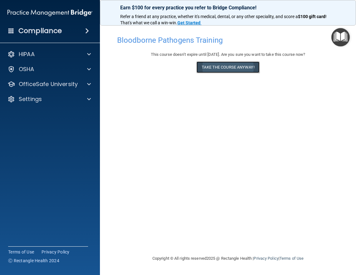
click at [226, 70] on button "Take the course anyway!" at bounding box center [227, 67] width 63 height 12
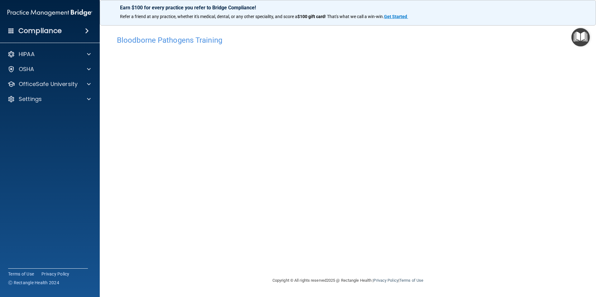
click at [196, 42] on h4 "Bloodborne Pathogens Training" at bounding box center [348, 40] width 462 height 8
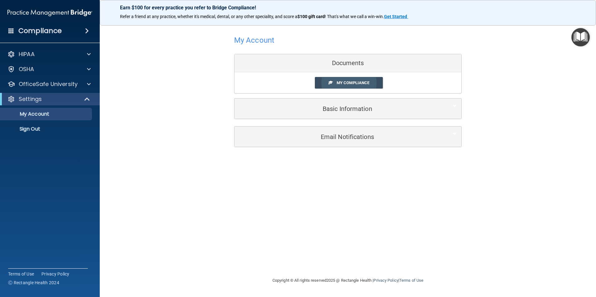
click at [349, 83] on span "My Compliance" at bounding box center [353, 82] width 33 height 5
click at [337, 80] on link "My Compliance" at bounding box center [349, 83] width 68 height 12
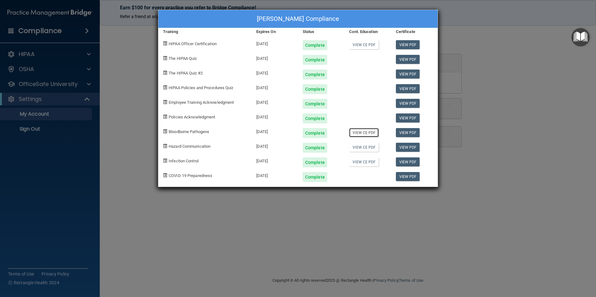
click at [355, 132] on link "View CE PDF" at bounding box center [364, 132] width 30 height 9
click at [355, 43] on link "View CE PDF" at bounding box center [364, 44] width 30 height 9
click at [355, 123] on div "[PERSON_NAME] Compliance Training Expires On Status Cont. Education Certificate…" at bounding box center [298, 148] width 596 height 297
click at [355, 211] on div "[PERSON_NAME] Compliance Training Expires On Status Cont. Education Certificate…" at bounding box center [298, 148] width 596 height 297
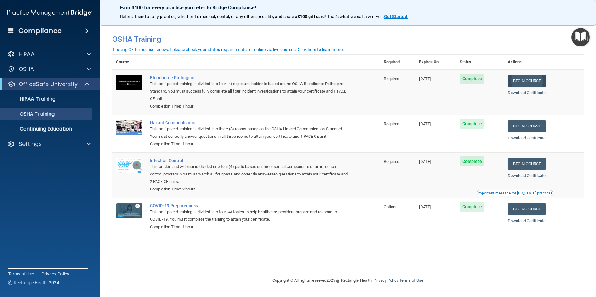
click at [522, 81] on link "Begin Course" at bounding box center [527, 81] width 38 height 12
click at [530, 128] on link "Begin Course" at bounding box center [527, 126] width 38 height 12
click at [526, 164] on link "Begin Course" at bounding box center [527, 164] width 38 height 12
click at [529, 213] on link "Begin Course" at bounding box center [527, 209] width 38 height 12
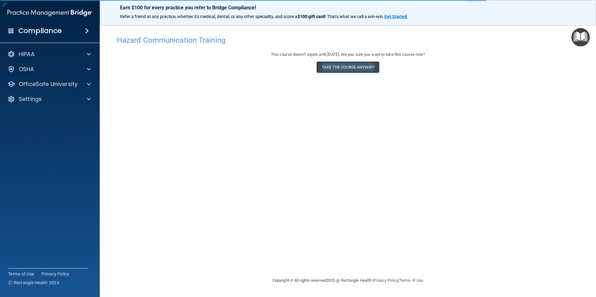
click at [331, 68] on button "Take the course anyway!" at bounding box center [348, 67] width 63 height 12
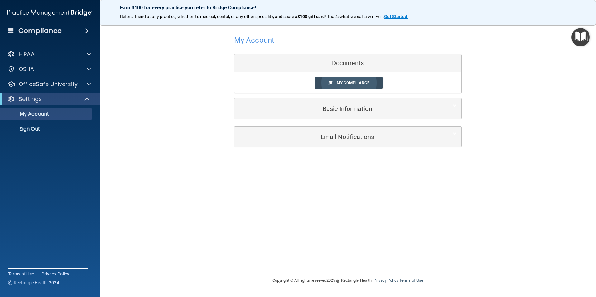
click at [337, 81] on span "My Compliance" at bounding box center [353, 82] width 33 height 5
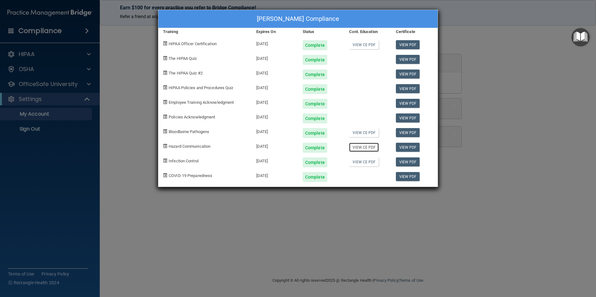
click at [360, 149] on link "View CE PDF" at bounding box center [364, 147] width 30 height 9
click at [415, 162] on link "View PDF" at bounding box center [408, 162] width 24 height 9
drag, startPoint x: 523, startPoint y: 82, endPoint x: 520, endPoint y: 80, distance: 3.2
click at [523, 81] on div "[PERSON_NAME] Compliance Training Expires On Status Cont. Education Certificate…" at bounding box center [298, 148] width 596 height 297
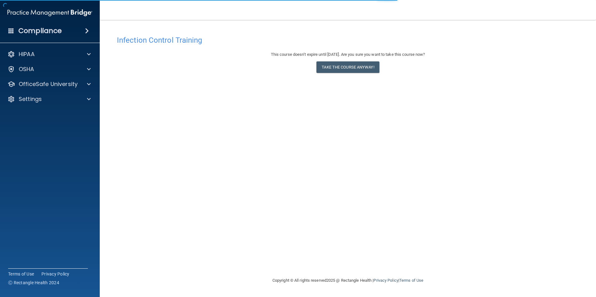
click at [328, 74] on div "This course doesn’t expire until [DATE]. Are you sure you want to take this cou…" at bounding box center [348, 63] width 462 height 25
click at [331, 68] on button "Take the course anyway!" at bounding box center [348, 67] width 63 height 12
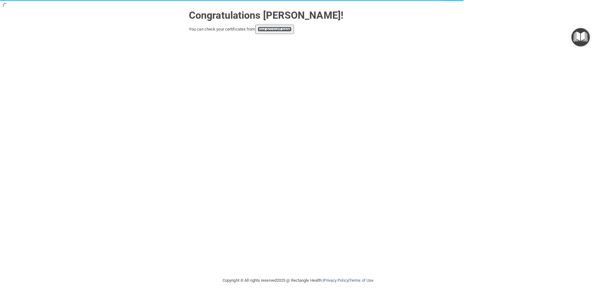
click at [270, 30] on link "your account page!" at bounding box center [275, 29] width 34 height 5
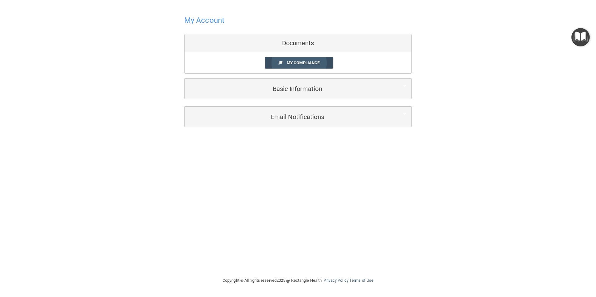
click at [301, 65] on span "My Compliance" at bounding box center [303, 63] width 33 height 5
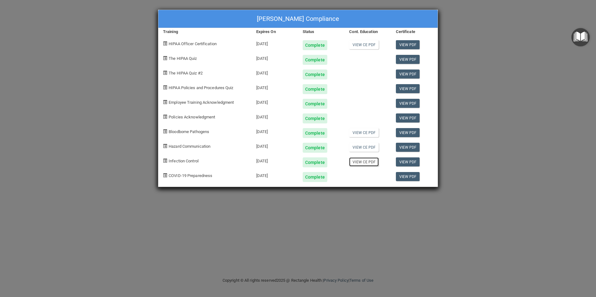
click at [354, 163] on link "View CE PDF" at bounding box center [364, 162] width 30 height 9
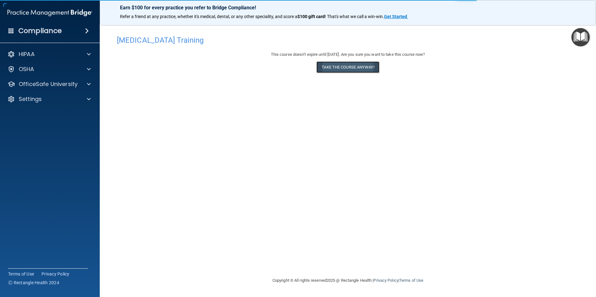
click at [336, 65] on button "Take the course anyway!" at bounding box center [348, 67] width 63 height 12
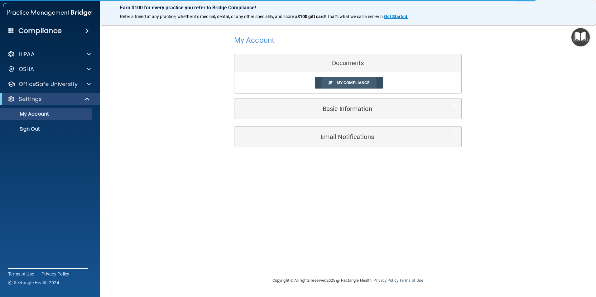
click at [335, 83] on link "My Compliance" at bounding box center [349, 83] width 68 height 12
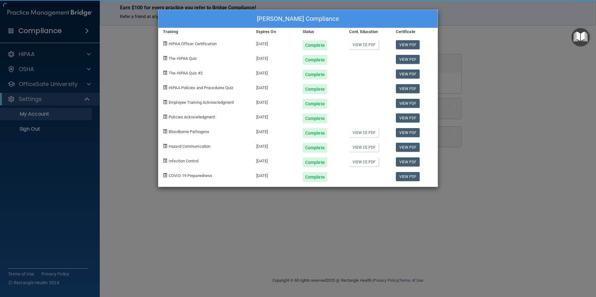
click at [335, 81] on div "Complete" at bounding box center [321, 87] width 46 height 15
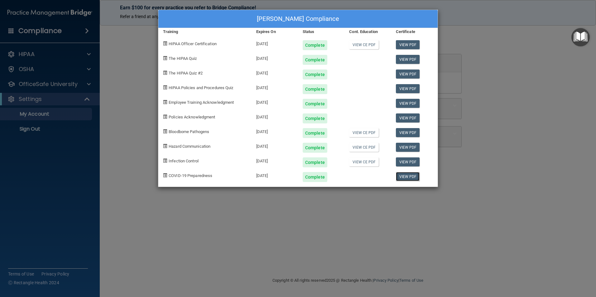
click at [401, 176] on link "View PDF" at bounding box center [408, 176] width 24 height 9
click at [359, 45] on link "View CE PDF" at bounding box center [364, 44] width 30 height 9
click at [410, 45] on link "View PDF" at bounding box center [408, 44] width 24 height 9
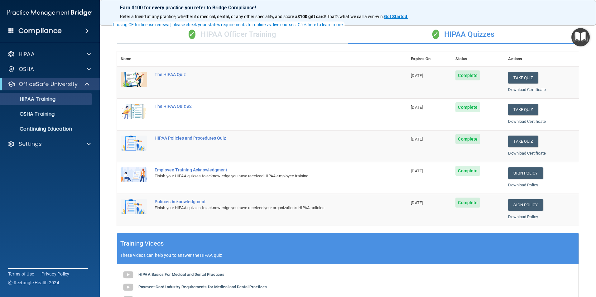
scroll to position [62, 0]
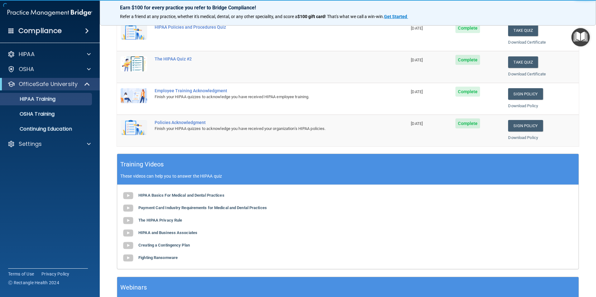
scroll to position [125, 0]
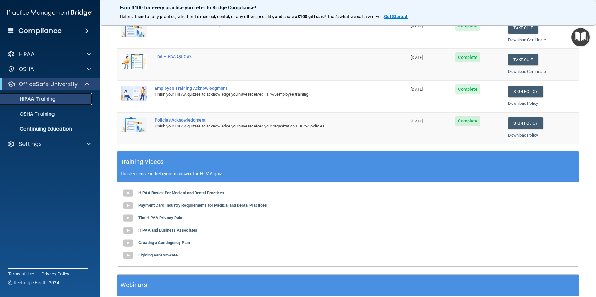
click at [32, 97] on p "HIPAA Training" at bounding box center [29, 99] width 51 height 6
click at [32, 55] on p "HIPAA" at bounding box center [27, 54] width 16 height 7
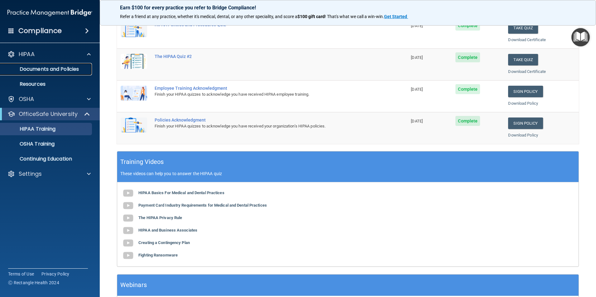
click at [35, 69] on p "Documents and Policies" at bounding box center [46, 69] width 85 height 6
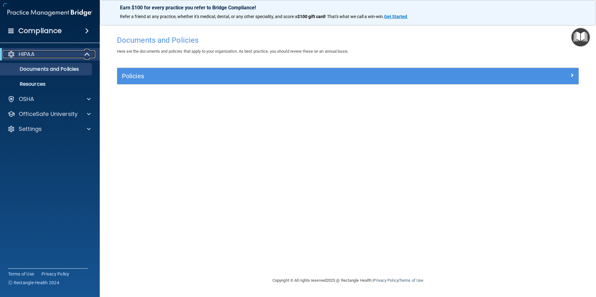
click at [38, 53] on div "HIPAA" at bounding box center [41, 54] width 77 height 7
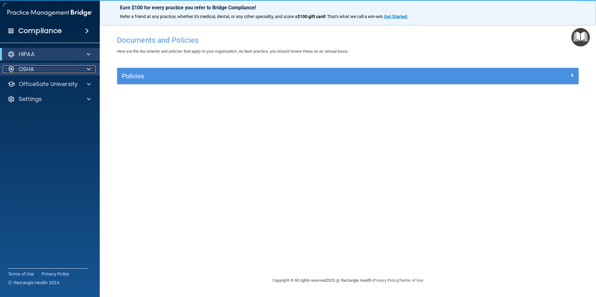
click at [34, 71] on div "OSHA" at bounding box center [41, 68] width 77 height 7
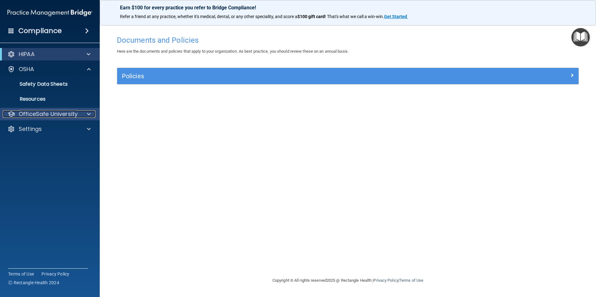
click at [31, 113] on p "OfficeSafe University" at bounding box center [48, 113] width 59 height 7
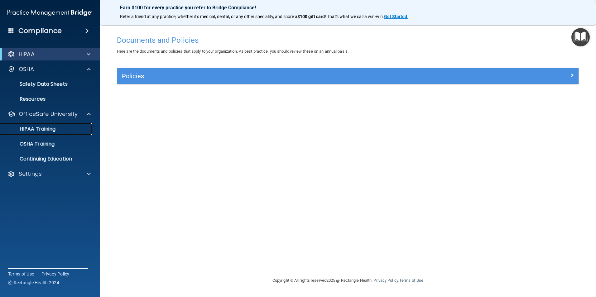
click at [36, 131] on p "HIPAA Training" at bounding box center [29, 129] width 51 height 6
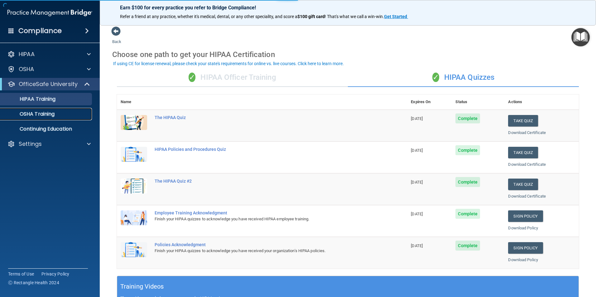
click at [33, 115] on p "OSHA Training" at bounding box center [29, 114] width 51 height 6
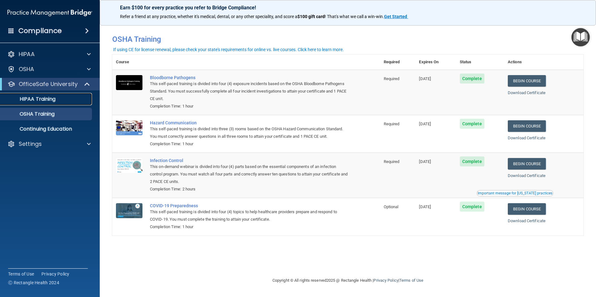
click at [52, 97] on p "HIPAA Training" at bounding box center [29, 99] width 51 height 6
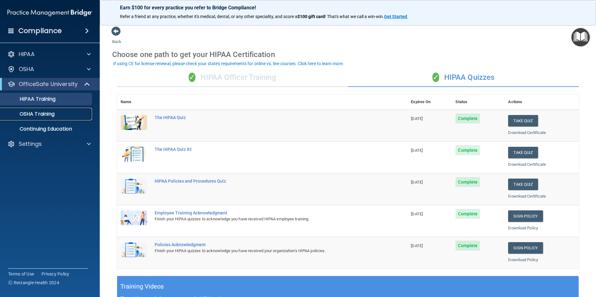
click at [51, 115] on p "OSHA Training" at bounding box center [29, 114] width 51 height 6
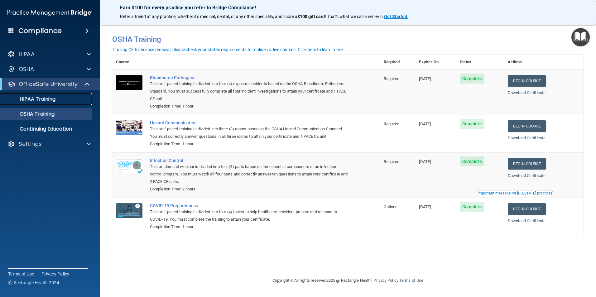
click at [54, 100] on p "HIPAA Training" at bounding box center [29, 99] width 51 height 6
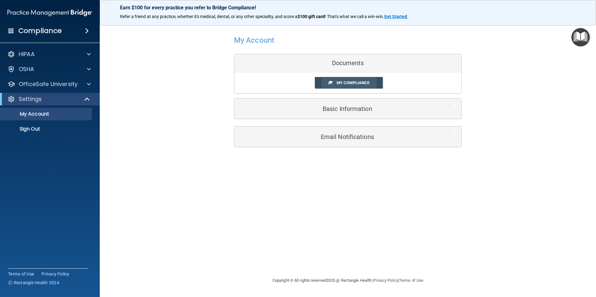
click at [330, 80] on span at bounding box center [331, 82] width 4 height 4
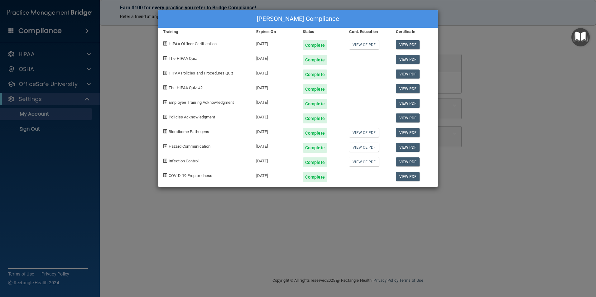
drag, startPoint x: 180, startPoint y: 43, endPoint x: 167, endPoint y: 41, distance: 14.0
click at [181, 43] on span "HIPAA Officer Certification" at bounding box center [193, 43] width 48 height 5
click at [165, 44] on span at bounding box center [165, 43] width 4 height 4
click at [268, 43] on div "[DATE]" at bounding box center [275, 43] width 46 height 15
click at [323, 45] on div "Complete" at bounding box center [315, 45] width 25 height 10
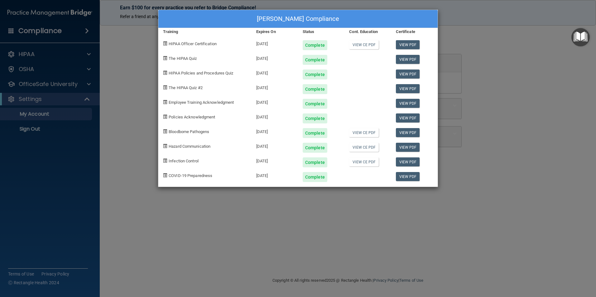
click at [316, 46] on div "Complete" at bounding box center [315, 45] width 25 height 10
click at [510, 107] on div "Jamie Payne's Compliance Training Expires On Status Cont. Education Certificate…" at bounding box center [298, 148] width 596 height 297
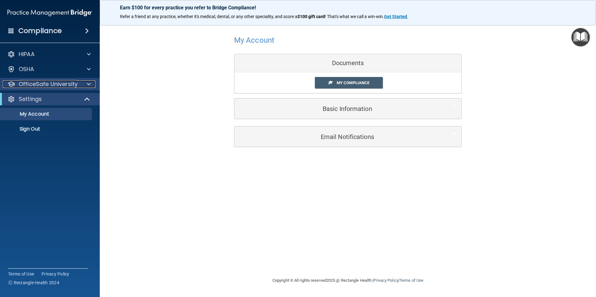
click at [23, 84] on p "OfficeSafe University" at bounding box center [48, 83] width 59 height 7
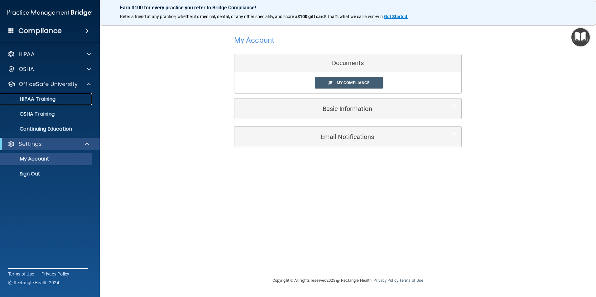
click at [30, 97] on p "HIPAA Training" at bounding box center [29, 99] width 51 height 6
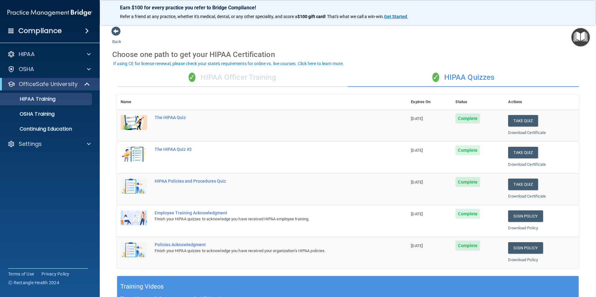
click at [226, 78] on div "✓ HIPAA Officer Training" at bounding box center [232, 77] width 231 height 19
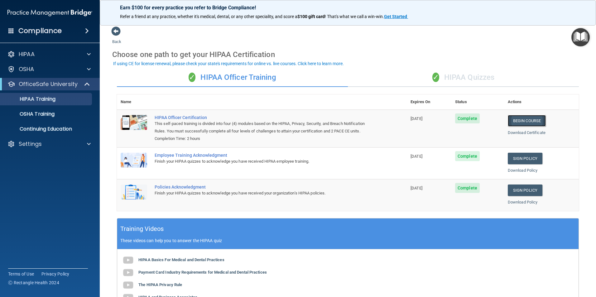
click at [529, 120] on link "Begin Course" at bounding box center [527, 121] width 38 height 12
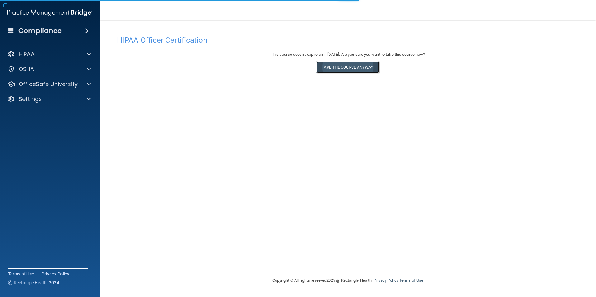
click at [348, 68] on button "Take the course anyway!" at bounding box center [348, 67] width 63 height 12
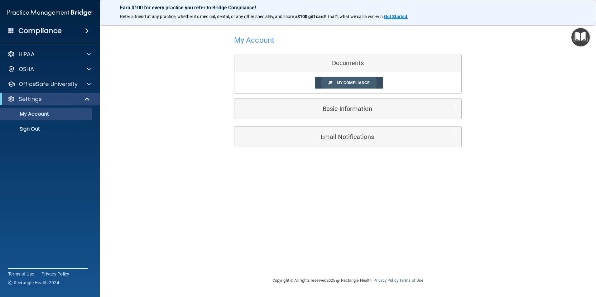
click at [343, 85] on link "My Compliance" at bounding box center [349, 83] width 68 height 12
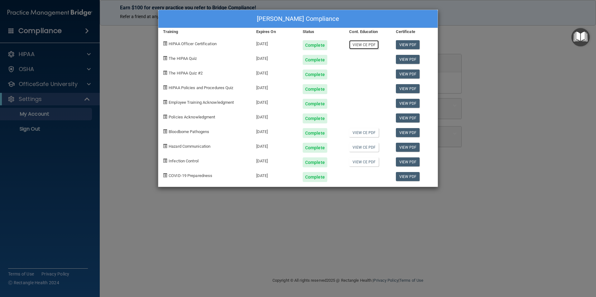
click at [358, 46] on link "View CE PDF" at bounding box center [364, 44] width 30 height 9
